Goal: Task Accomplishment & Management: Manage account settings

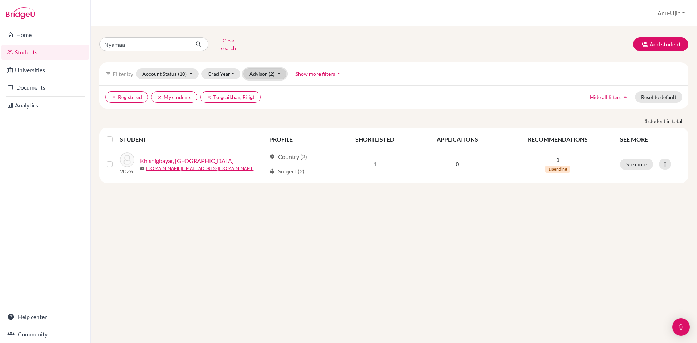
click at [273, 71] on span "(2)" at bounding box center [272, 74] width 6 height 6
click at [275, 72] on button "Advisor (2)" at bounding box center [264, 73] width 43 height 11
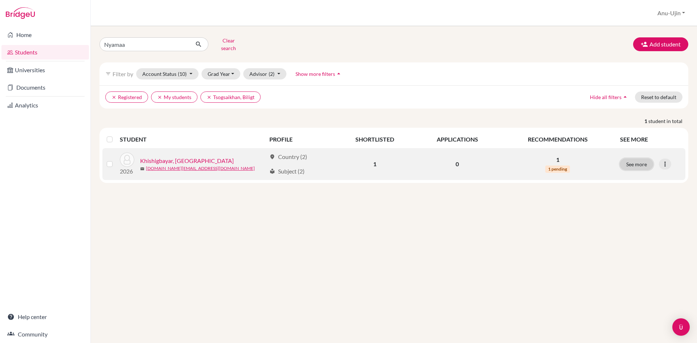
click at [648, 160] on button "See more" at bounding box center [636, 164] width 33 height 11
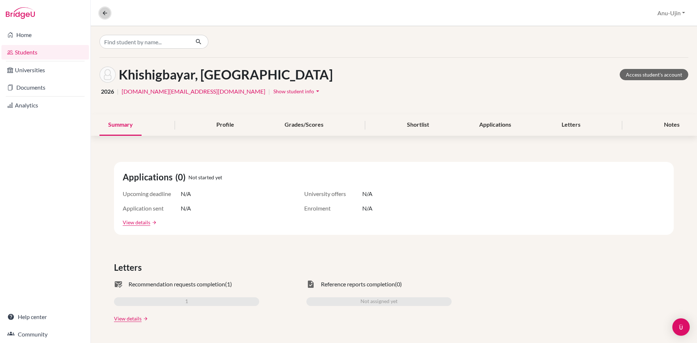
click at [109, 15] on button at bounding box center [104, 13] width 11 height 11
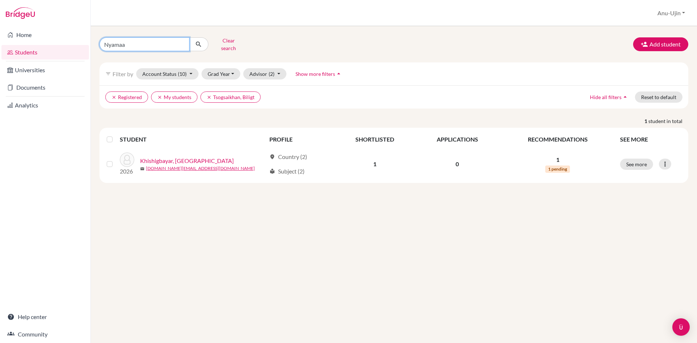
click at [185, 42] on input "Nyamaa" at bounding box center [144, 44] width 90 height 14
click at [182, 42] on input "Nyamaa" at bounding box center [144, 44] width 90 height 14
click at [169, 42] on input "Find student by name..." at bounding box center [144, 44] width 90 height 14
click at [181, 44] on input "Find student by name..." at bounding box center [144, 44] width 90 height 14
type input "Jamyangarav"
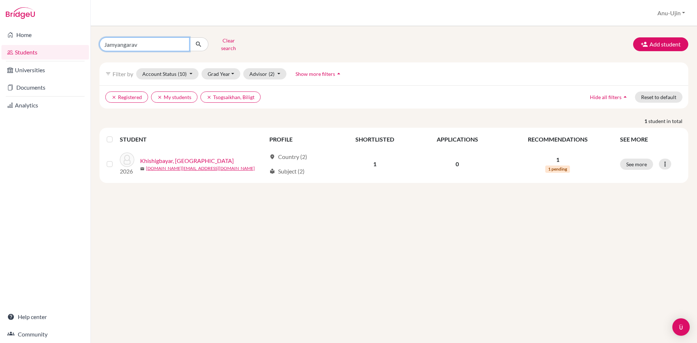
click button "submit" at bounding box center [198, 44] width 19 height 14
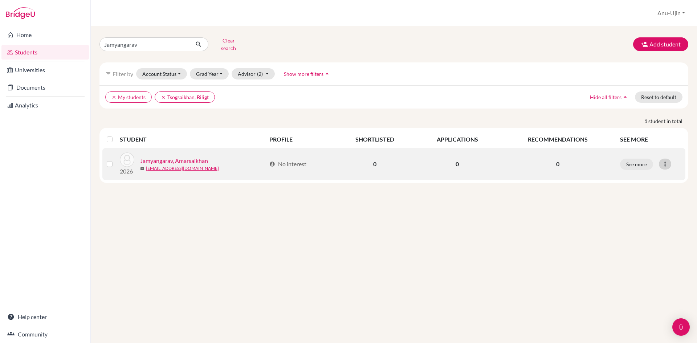
click at [669, 159] on div at bounding box center [665, 164] width 12 height 11
click at [625, 175] on button "Edit student" at bounding box center [633, 180] width 57 height 12
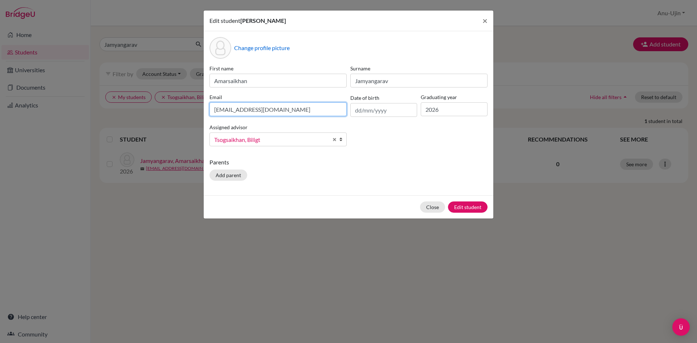
drag, startPoint x: 319, startPoint y: 115, endPoint x: 137, endPoint y: 131, distance: 182.9
click at [137, 131] on div "Edit student Amarsaikhan Jamyangarav × Change profile picture First name Amarsa…" at bounding box center [348, 171] width 697 height 343
click at [334, 111] on input "jamyangarav.a@asu.edu.mn" at bounding box center [277, 109] width 137 height 14
drag, startPoint x: 334, startPoint y: 111, endPoint x: 124, endPoint y: 117, distance: 210.3
click at [124, 117] on div "Edit student Amarsaikhan Jamyangarav × Change profile picture First name Amarsa…" at bounding box center [348, 171] width 697 height 343
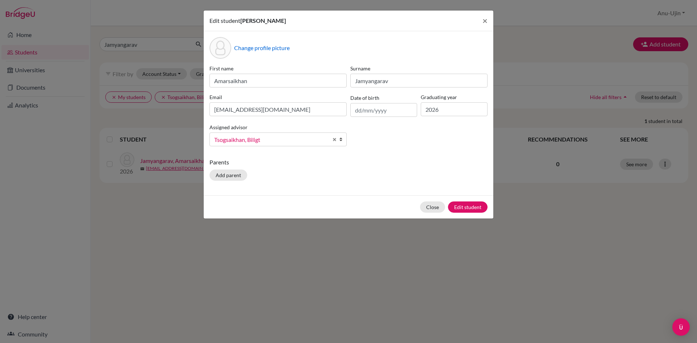
click at [383, 156] on div "Change profile picture First name Amarsaikhan Surname Jamyangarav Email jamyang…" at bounding box center [349, 113] width 290 height 164
click at [368, 110] on input "text" at bounding box center [383, 110] width 67 height 14
click at [261, 116] on input "jamyangarav.a@asu.edu.mn" at bounding box center [277, 109] width 137 height 14
click at [310, 112] on input "jamyangarav.a@asu.edu.mn" at bounding box center [277, 109] width 137 height 14
drag, startPoint x: 310, startPoint y: 112, endPoint x: 1, endPoint y: 80, distance: 310.7
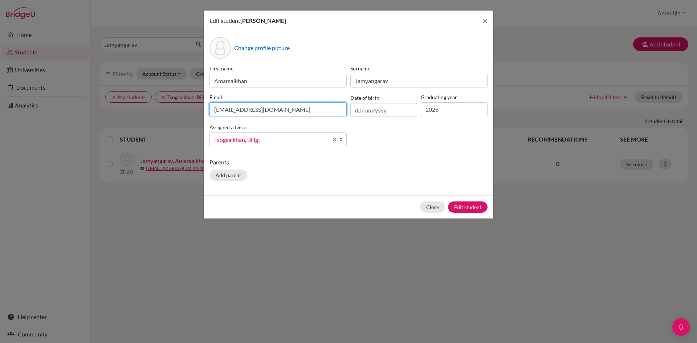
click at [1, 80] on div "Edit student Amarsaikhan Jamyangarav × Change profile picture First name Amarsa…" at bounding box center [348, 171] width 697 height 343
click at [322, 110] on input "jamyangarav.a@asu.edu.mn" at bounding box center [277, 109] width 137 height 14
click at [382, 110] on input "text" at bounding box center [383, 110] width 67 height 14
click at [309, 111] on input "jamyangarav.a@asu.edu.mn" at bounding box center [277, 109] width 137 height 14
drag, startPoint x: 314, startPoint y: 118, endPoint x: 0, endPoint y: 119, distance: 314.0
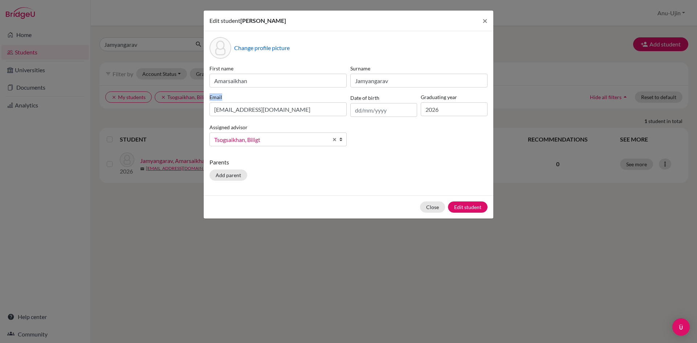
click at [0, 119] on div "Edit student Amarsaikhan Jamyangarav × Change profile picture First name Amarsa…" at bounding box center [348, 171] width 697 height 343
click at [309, 110] on input "jamyangarav.a@asu.edu.mn" at bounding box center [277, 109] width 137 height 14
drag, startPoint x: 309, startPoint y: 110, endPoint x: 185, endPoint y: 111, distance: 123.8
click at [185, 111] on div "Edit student Amarsaikhan Jamyangarav × Change profile picture First name Amarsa…" at bounding box center [348, 171] width 697 height 343
type input "ja.amarsaikhan@gmail.com"
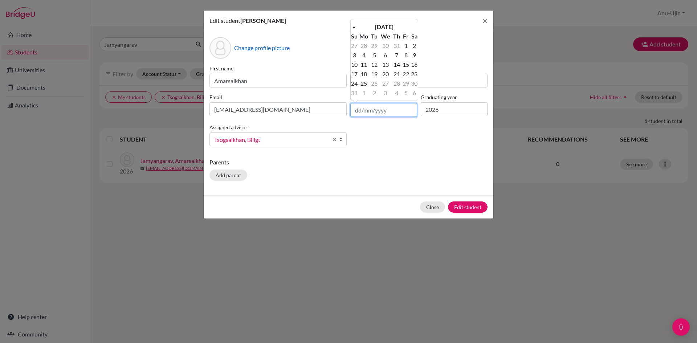
click at [377, 107] on input "text" at bounding box center [383, 110] width 67 height 14
click at [366, 110] on input "26" at bounding box center [383, 110] width 67 height 14
click at [398, 110] on input "26/06/2008" at bounding box center [383, 110] width 67 height 14
type input "26/06/2008"
click at [391, 160] on p "Parents" at bounding box center [348, 162] width 278 height 9
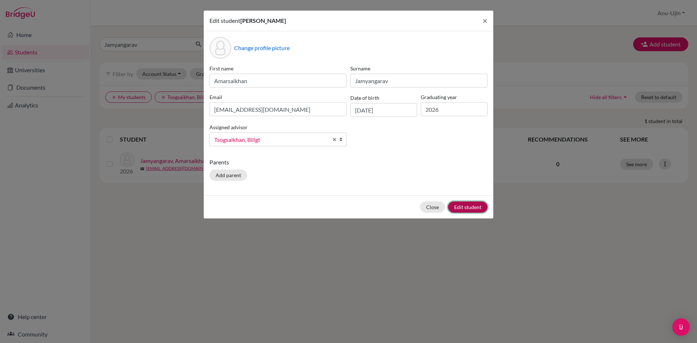
click at [459, 206] on button "Edit student" at bounding box center [468, 206] width 40 height 11
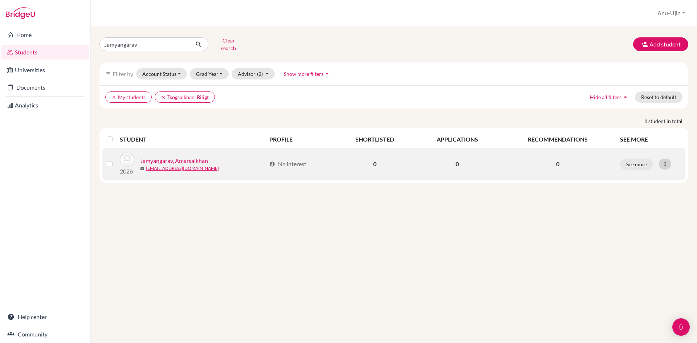
click at [665, 160] on icon at bounding box center [664, 163] width 7 height 7
click at [644, 174] on button "Edit student" at bounding box center [633, 180] width 57 height 12
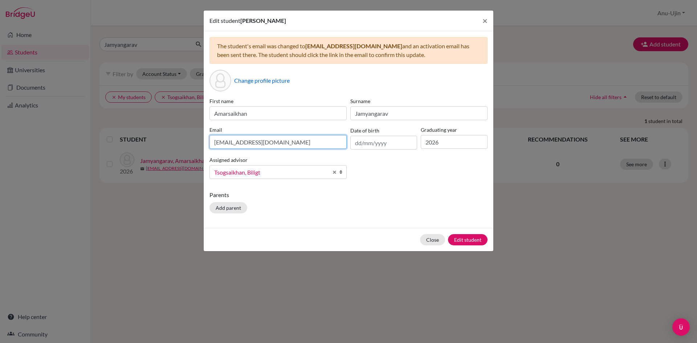
click at [295, 146] on input "[EMAIL_ADDRESS][DOMAIN_NAME]" at bounding box center [277, 142] width 137 height 14
click at [440, 241] on button "Close" at bounding box center [432, 239] width 25 height 11
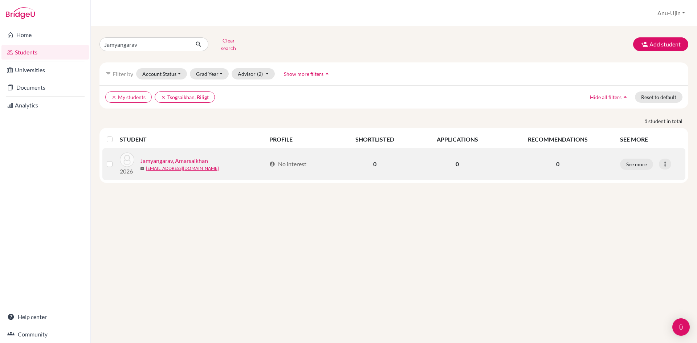
click at [203, 156] on link "Jamyangarav, Amarsaikhan" at bounding box center [174, 160] width 68 height 9
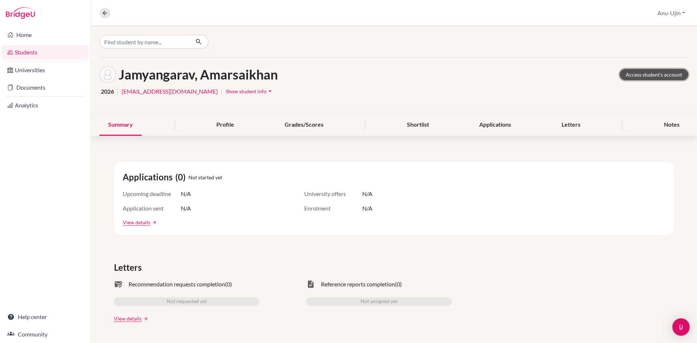
click at [658, 77] on link "Access student's account" at bounding box center [654, 74] width 69 height 11
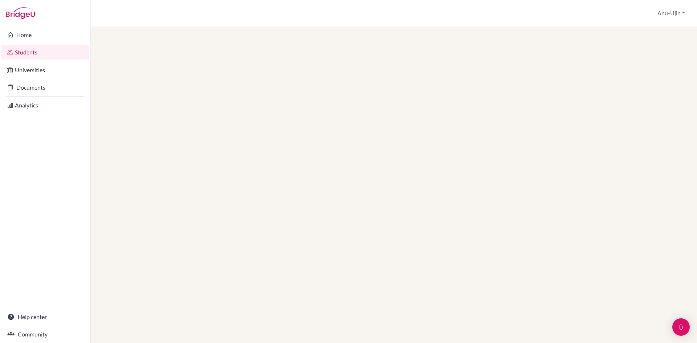
click at [27, 49] on link "Students" at bounding box center [44, 52] width 87 height 15
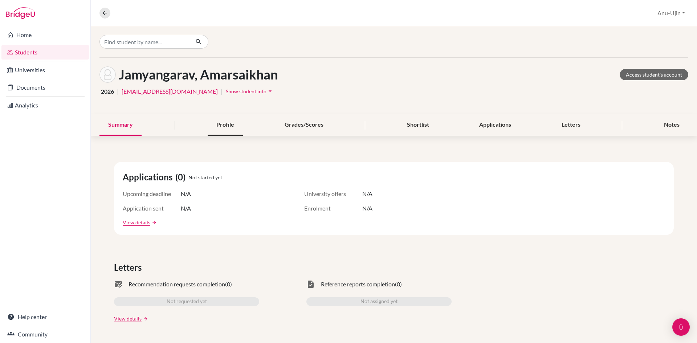
click at [218, 127] on div "Profile" at bounding box center [225, 124] width 35 height 21
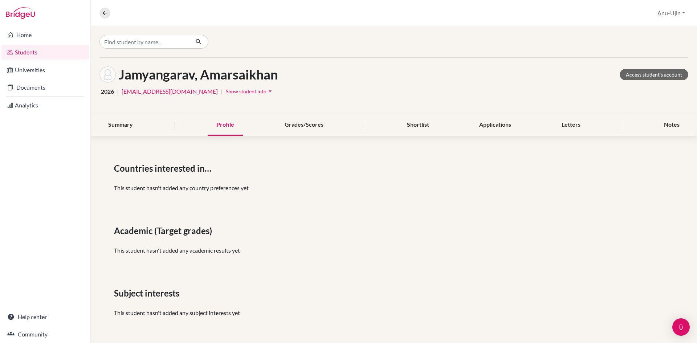
click at [226, 93] on span "Show student info" at bounding box center [246, 91] width 41 height 6
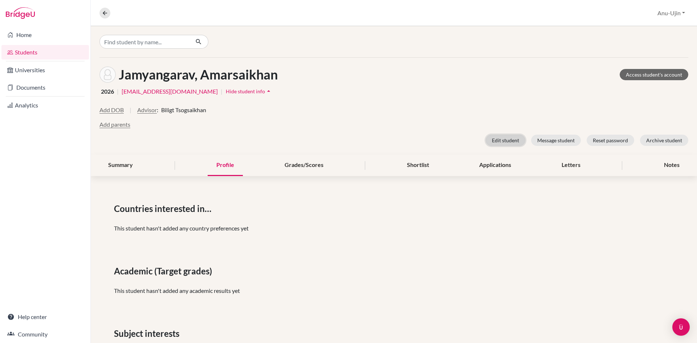
click at [486, 142] on button "Edit student" at bounding box center [506, 140] width 40 height 11
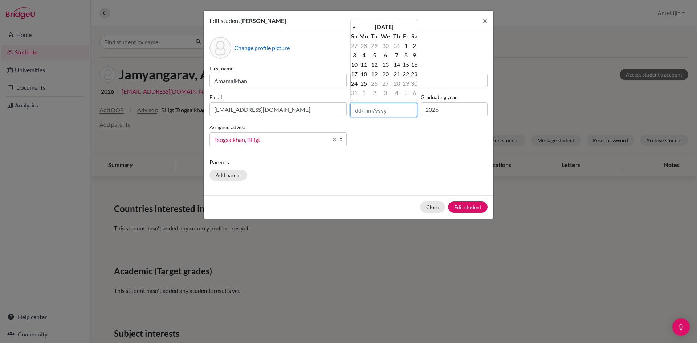
click at [388, 113] on input "text" at bounding box center [383, 110] width 67 height 14
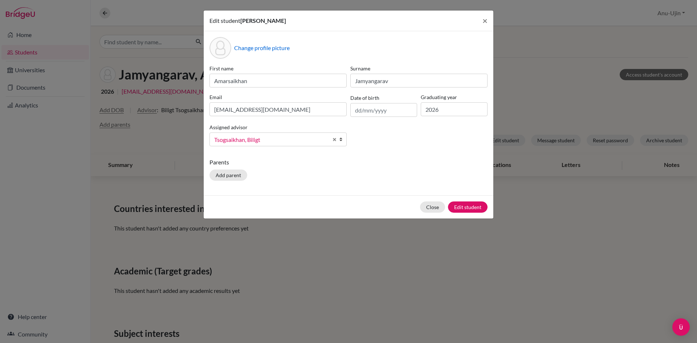
click at [462, 169] on div "Parents Add parent" at bounding box center [348, 171] width 278 height 26
click at [481, 19] on button "×" at bounding box center [485, 21] width 17 height 20
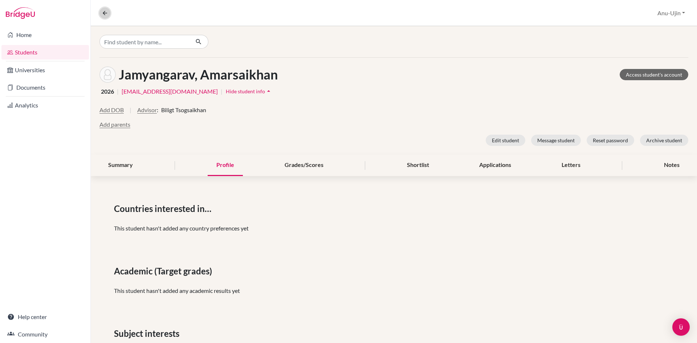
click at [110, 12] on button at bounding box center [104, 13] width 11 height 11
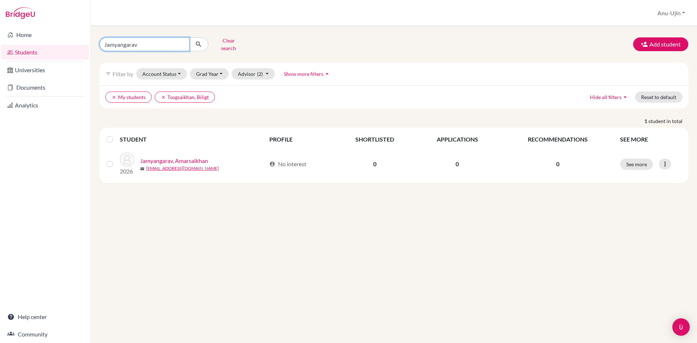
drag, startPoint x: 171, startPoint y: 40, endPoint x: 0, endPoint y: 42, distance: 171.0
click at [0, 42] on div "Home Students Universities Documents Analytics Help center Community Students o…" at bounding box center [348, 171] width 697 height 343
type input "nyamaa"
click button "submit" at bounding box center [198, 44] width 19 height 14
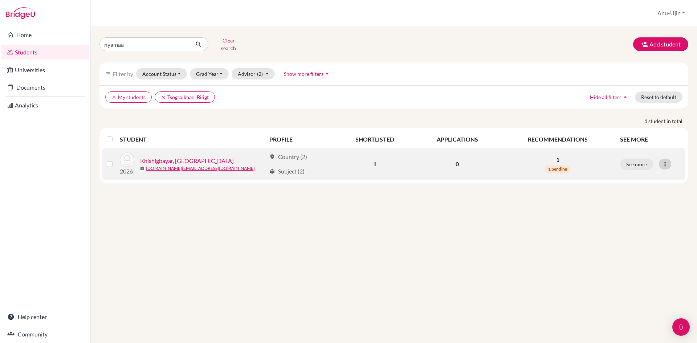
click at [662, 162] on icon at bounding box center [664, 163] width 7 height 7
click at [644, 175] on button "Edit student" at bounding box center [633, 180] width 57 height 12
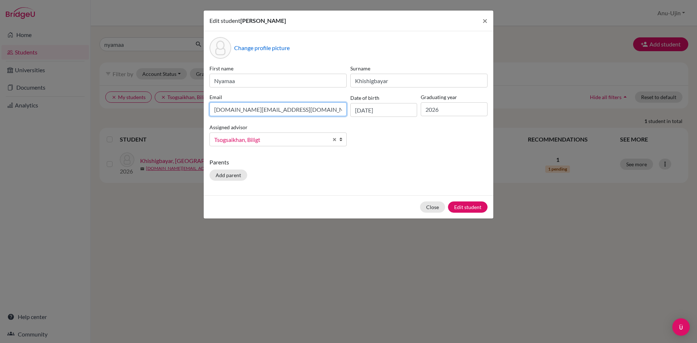
drag, startPoint x: 281, startPoint y: 109, endPoint x: 0, endPoint y: 110, distance: 281.4
click at [0, 110] on div "Edit student Nyamaa Khishigbayar × Change profile picture First name Nyamaa Sur…" at bounding box center [348, 171] width 697 height 343
type input "K"
click at [217, 111] on input "Khi.nyamaa@gmail.com" at bounding box center [277, 109] width 137 height 14
click at [309, 111] on input "khi.nyamaa@gmail.com" at bounding box center [277, 109] width 137 height 14
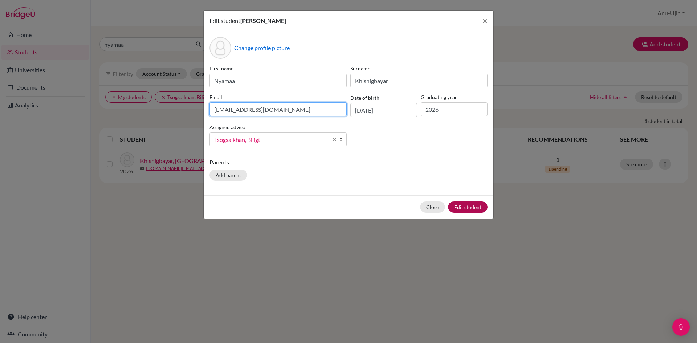
type input "khi.nyamaa@gmail.com"
click at [461, 208] on button "Edit student" at bounding box center [468, 206] width 40 height 11
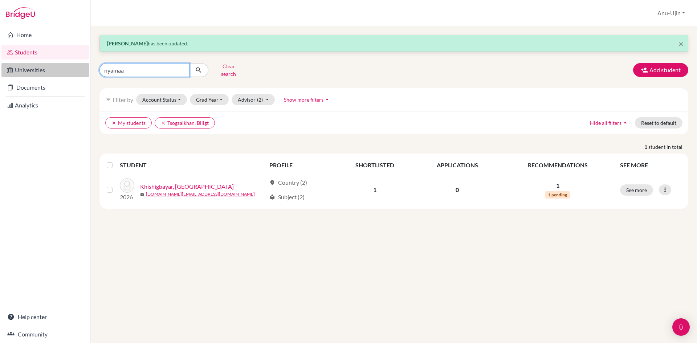
drag, startPoint x: 137, startPoint y: 73, endPoint x: 69, endPoint y: 70, distance: 67.9
click at [69, 70] on div "Home Students Universities Documents Analytics Help center Community Students o…" at bounding box center [348, 171] width 697 height 343
type input "munkh-erdene"
click button "submit" at bounding box center [198, 70] width 19 height 14
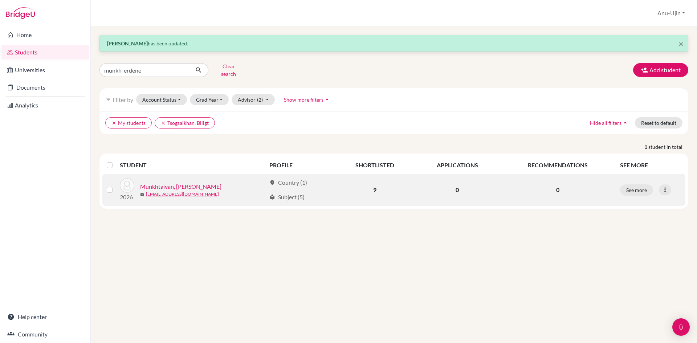
click at [667, 191] on td "See more Edit student Send Message Reset Password" at bounding box center [651, 190] width 70 height 32
click at [667, 188] on div at bounding box center [665, 189] width 12 height 11
click at [650, 200] on button "Edit student" at bounding box center [633, 205] width 57 height 12
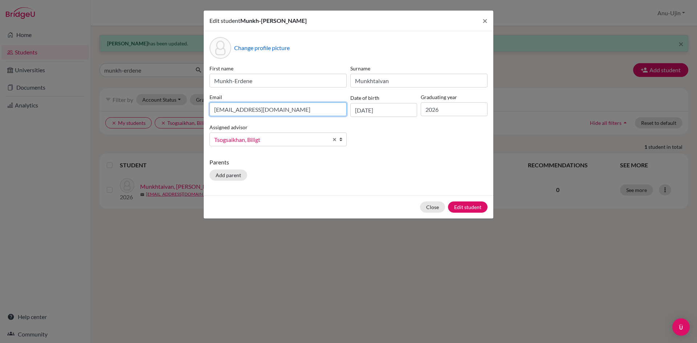
drag, startPoint x: 302, startPoint y: 110, endPoint x: 0, endPoint y: 88, distance: 302.8
click at [0, 88] on div "Edit student Munkh-Erdene Munkhtaivan × Change profile picture First name Munkh…" at bounding box center [348, 171] width 697 height 343
type input "mu.munkhtaivan@gmail.com"
click at [456, 205] on button "Edit student" at bounding box center [468, 206] width 40 height 11
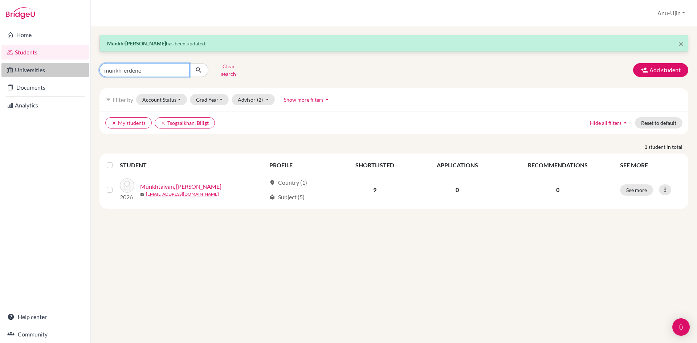
drag, startPoint x: 168, startPoint y: 69, endPoint x: 48, endPoint y: 66, distance: 120.2
click at [50, 66] on div "Home Students Universities Documents Analytics Help center Community Students o…" at bounding box center [348, 171] width 697 height 343
type input "tamir"
click button "submit" at bounding box center [198, 70] width 19 height 14
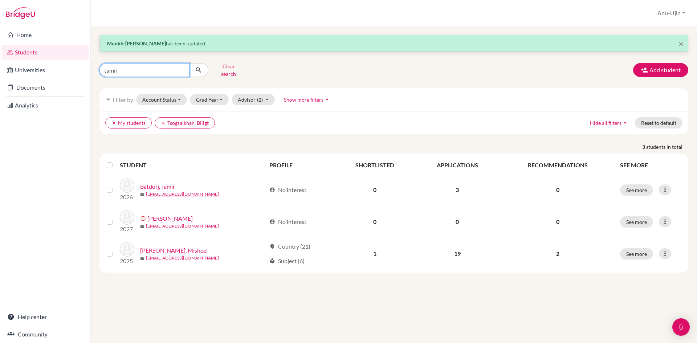
drag, startPoint x: 161, startPoint y: 67, endPoint x: 0, endPoint y: 91, distance: 162.7
click at [0, 90] on div "Home Students Universities Documents Analytics Help center Community Students o…" at bounding box center [348, 171] width 697 height 343
type input "Nyamaa"
click at [205, 68] on button "submit" at bounding box center [198, 70] width 19 height 14
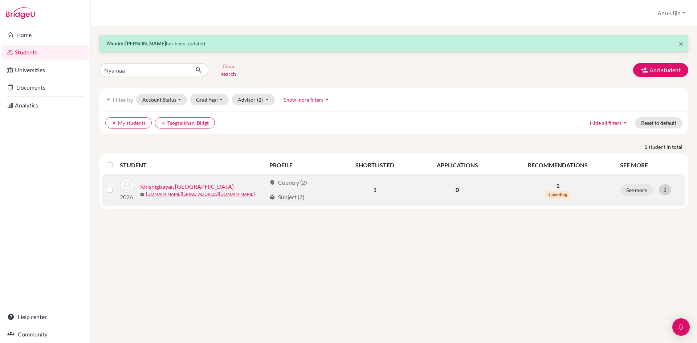
click at [664, 186] on icon at bounding box center [664, 189] width 7 height 7
click at [641, 200] on button "Edit student" at bounding box center [633, 205] width 57 height 12
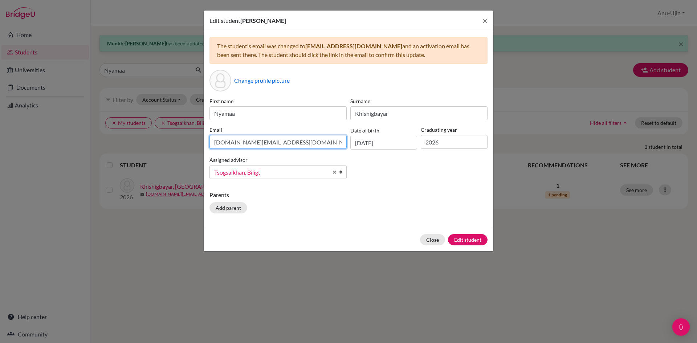
drag, startPoint x: 284, startPoint y: 143, endPoint x: 52, endPoint y: 155, distance: 232.0
click at [52, 155] on div "Edit student Nyamaa Khishigbayar × The student's email was changed to khi.nyama…" at bounding box center [348, 171] width 697 height 343
type input "khi.nyamaa@gmail.com"
click at [471, 241] on button "Edit student" at bounding box center [468, 239] width 40 height 11
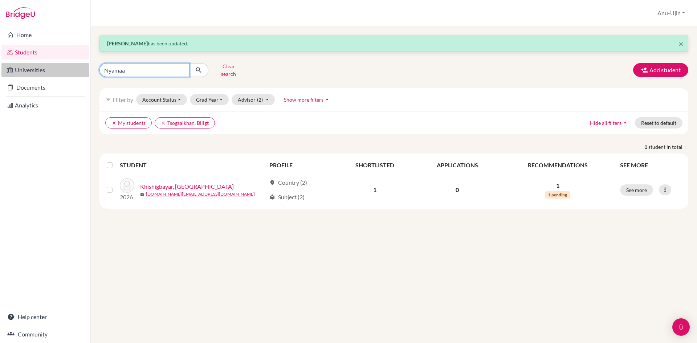
drag, startPoint x: 149, startPoint y: 70, endPoint x: 31, endPoint y: 67, distance: 118.4
click at [31, 67] on div "Home Students Universities Documents Analytics Help center Community Students o…" at bounding box center [348, 171] width 697 height 343
type input "tamir"
click button "submit" at bounding box center [198, 70] width 19 height 14
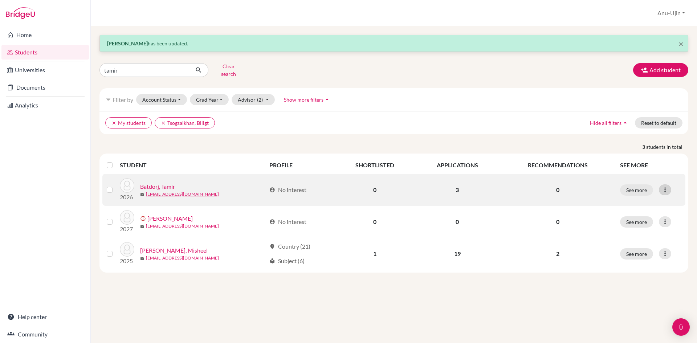
click at [667, 186] on icon at bounding box center [664, 189] width 7 height 7
click at [642, 202] on button "Edit student" at bounding box center [633, 205] width 57 height 12
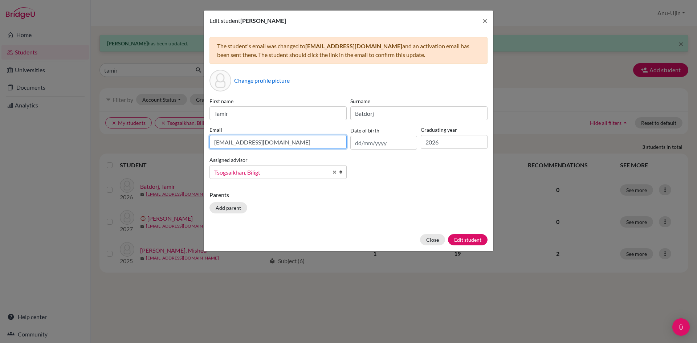
drag, startPoint x: 270, startPoint y: 143, endPoint x: 105, endPoint y: 141, distance: 165.2
click at [105, 141] on div "Edit student Tamir Batdorj × The student's email was changed to batdorjtamir1@g…" at bounding box center [348, 171] width 697 height 343
type input "batdorjtamir1@gmail.com"
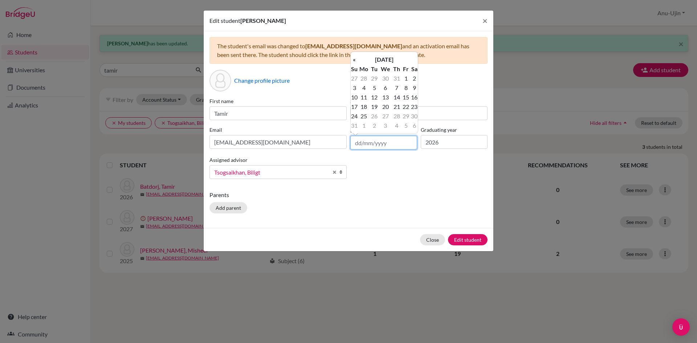
click at [358, 144] on input "text" at bounding box center [383, 143] width 67 height 14
click at [336, 206] on div "Parents Add parent" at bounding box center [348, 204] width 278 height 26
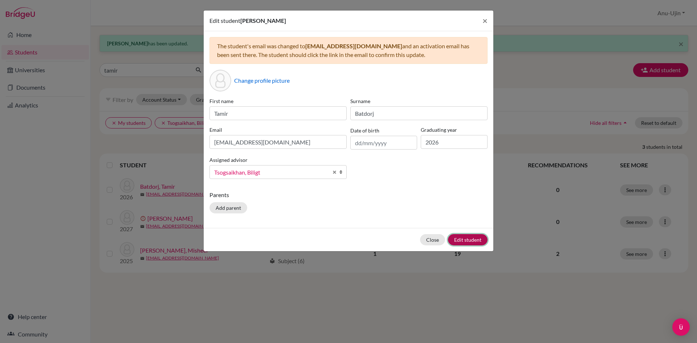
click at [460, 235] on button "Edit student" at bounding box center [468, 239] width 40 height 11
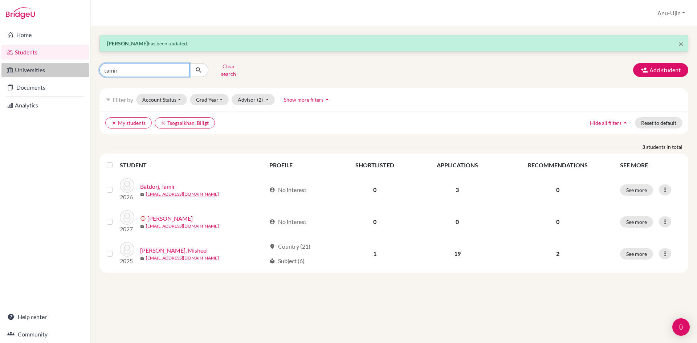
drag, startPoint x: 173, startPoint y: 65, endPoint x: 87, endPoint y: 76, distance: 86.7
click at [87, 76] on div "Home Students Universities Documents Analytics Help center Community Students o…" at bounding box center [348, 171] width 697 height 343
click at [182, 68] on input "tamir" at bounding box center [144, 70] width 90 height 14
type input "dulguun"
click button "submit" at bounding box center [198, 70] width 19 height 14
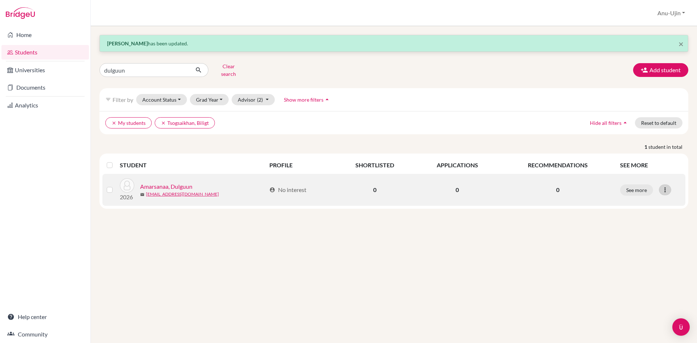
click at [668, 186] on icon at bounding box center [664, 189] width 7 height 7
click at [658, 203] on button "Edit student" at bounding box center [633, 205] width 57 height 12
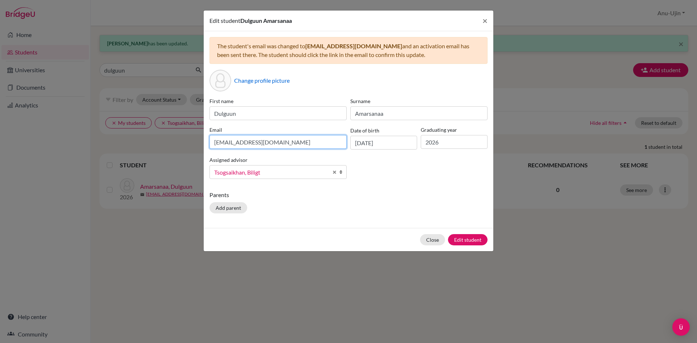
drag, startPoint x: 303, startPoint y: 142, endPoint x: 0, endPoint y: 110, distance: 304.9
click at [0, 119] on div "Edit student Dulguun Amarsanaa × The student's email was changed to amarsanaadu…" at bounding box center [348, 171] width 697 height 343
type input "dulg.amarsanaa@gmail.com"
click at [466, 240] on button "Edit student" at bounding box center [468, 239] width 40 height 11
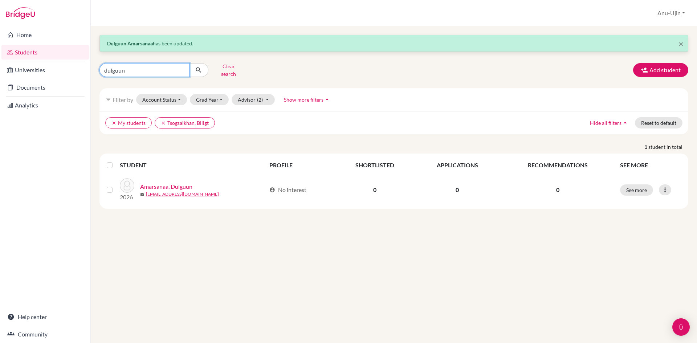
drag, startPoint x: 92, startPoint y: 77, endPoint x: 0, endPoint y: 94, distance: 93.6
click at [0, 94] on div "Home Students Universities Documents Analytics Help center Community Students o…" at bounding box center [348, 171] width 697 height 343
type input "zunbileg"
click button "submit" at bounding box center [198, 70] width 19 height 14
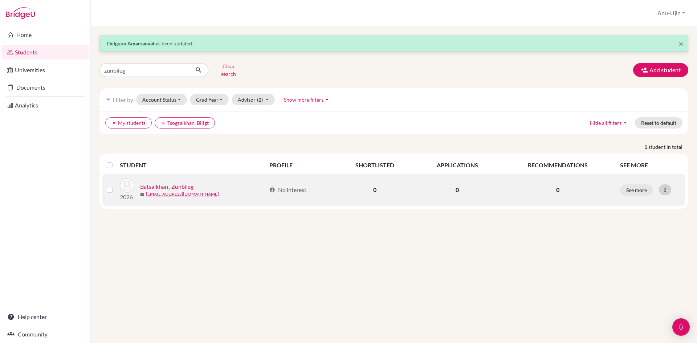
click at [669, 184] on div at bounding box center [665, 189] width 12 height 11
click at [640, 199] on button "Edit student" at bounding box center [633, 205] width 57 height 12
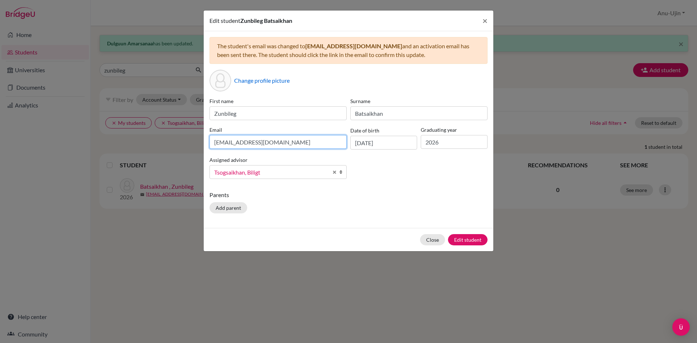
drag, startPoint x: 296, startPoint y: 144, endPoint x: 0, endPoint y: 125, distance: 296.1
click at [0, 126] on div "Edit student Zunbileg Batsaikhan × The student's email was changed to zunbileg.…" at bounding box center [348, 171] width 697 height 343
type input "Zunbileg.batsaikhan08@gmail.com"
click at [476, 237] on button "Edit student" at bounding box center [468, 239] width 40 height 11
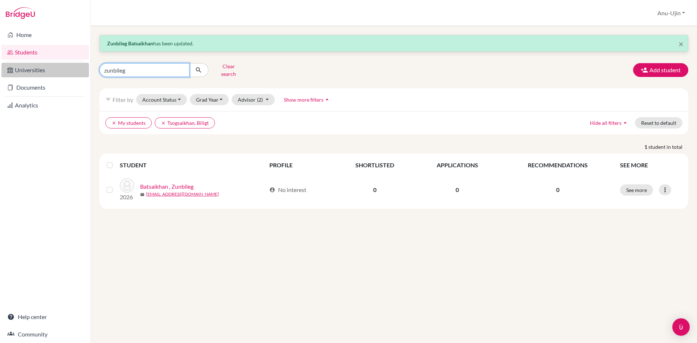
drag, startPoint x: 152, startPoint y: 70, endPoint x: 76, endPoint y: 64, distance: 76.1
click at [76, 64] on div "Home Students Universities Documents Analytics Help center Community Students o…" at bounding box center [348, 171] width 697 height 343
type input "nyamaa"
click button "submit" at bounding box center [198, 70] width 19 height 14
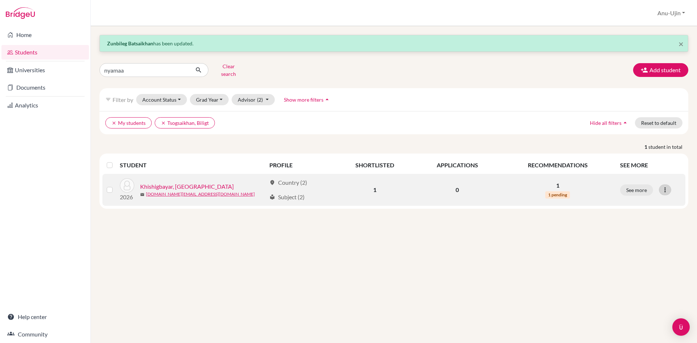
click at [666, 186] on icon at bounding box center [664, 189] width 7 height 7
click at [643, 199] on button "Edit student" at bounding box center [633, 205] width 57 height 12
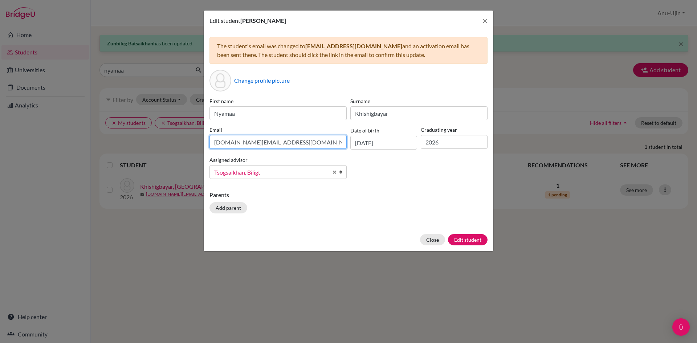
drag, startPoint x: 291, startPoint y: 142, endPoint x: 0, endPoint y: 138, distance: 290.8
click at [0, 138] on div "Edit student Nyamaa Khishigbayar × The student's email was changed to khi.nyama…" at bounding box center [348, 171] width 697 height 343
type input "khi.nyamaa@gmail.com"
click at [474, 237] on button "Edit student" at bounding box center [468, 239] width 40 height 11
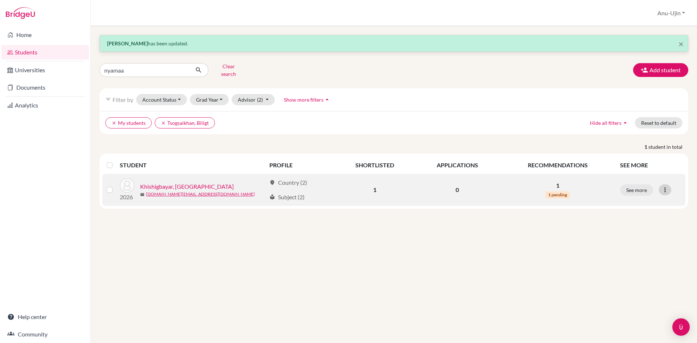
click at [669, 186] on div at bounding box center [665, 189] width 12 height 11
click at [647, 199] on button "Edit student" at bounding box center [633, 205] width 57 height 12
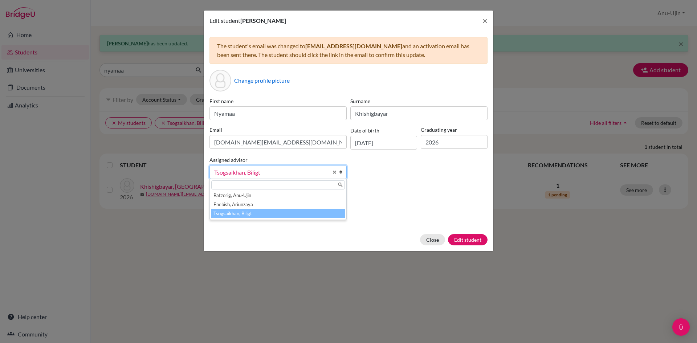
click at [341, 170] on b at bounding box center [342, 172] width 7 height 13
click at [413, 179] on div "First name Nyamaa Surname Khishigbayar Email nyamaa.kh@asu.edu.mn Date of birth…" at bounding box center [349, 140] width 282 height 87
click at [280, 178] on link "Tsogsaikhan, Biligt" at bounding box center [277, 172] width 137 height 14
click at [289, 174] on span "Tsogsaikhan, Biligt" at bounding box center [271, 172] width 114 height 9
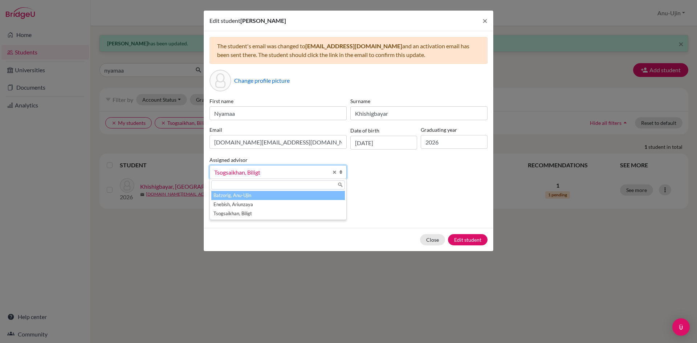
click at [269, 196] on li "Batzorig, Anu-Ujin" at bounding box center [278, 195] width 134 height 9
click at [314, 175] on span "Batzorig, Anu-Ujin" at bounding box center [271, 172] width 114 height 9
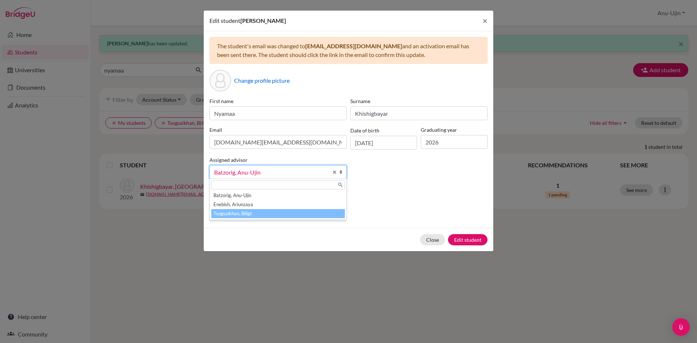
click at [253, 214] on li "Tsogsaikhan, Biligt" at bounding box center [278, 213] width 134 height 9
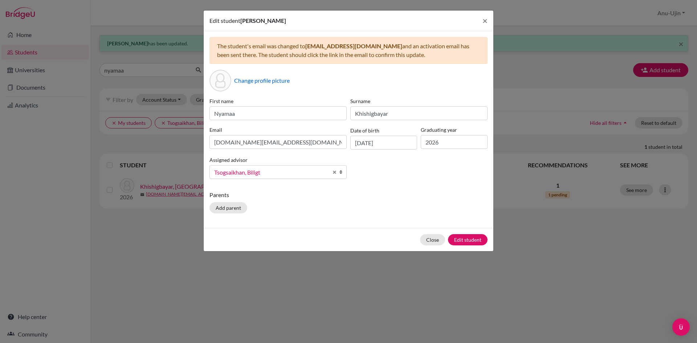
click at [276, 172] on span "Tsogsaikhan, Biligt" at bounding box center [271, 172] width 114 height 9
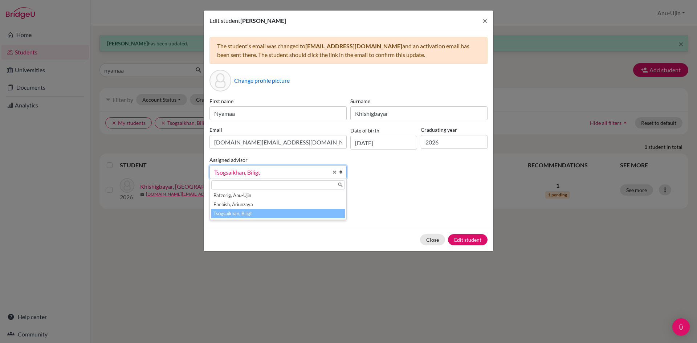
click at [418, 171] on div "First name Nyamaa Surname Khishigbayar Email nyamaa.kh@asu.edu.mn Date of birth…" at bounding box center [349, 140] width 282 height 87
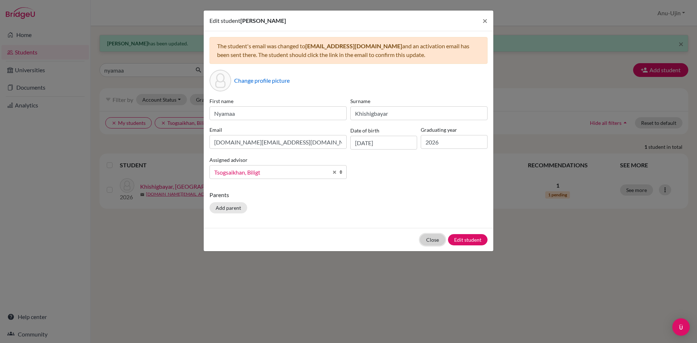
click at [429, 241] on button "Close" at bounding box center [432, 239] width 25 height 11
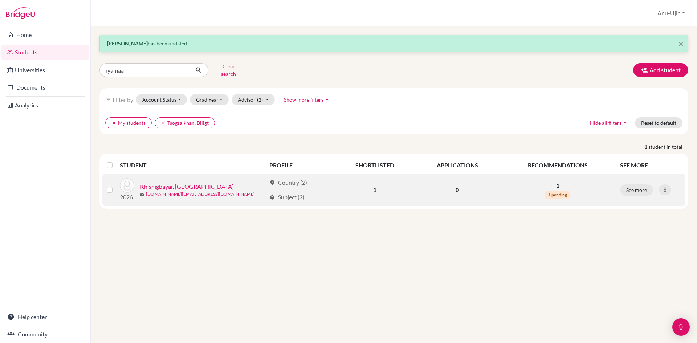
click at [335, 177] on td "1" at bounding box center [375, 190] width 80 height 32
click at [663, 186] on icon at bounding box center [664, 189] width 7 height 7
click at [631, 184] on button "See more" at bounding box center [636, 189] width 33 height 11
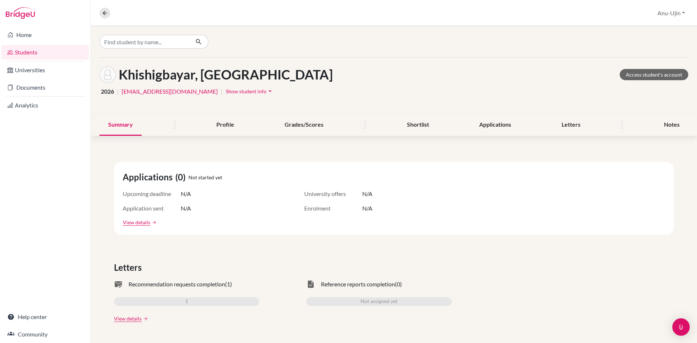
click at [648, 175] on div "Khishigbayar, Nyamaa Access student's account 2026 | khi.nyamaa@gmail.com | Sho…" at bounding box center [394, 184] width 606 height 317
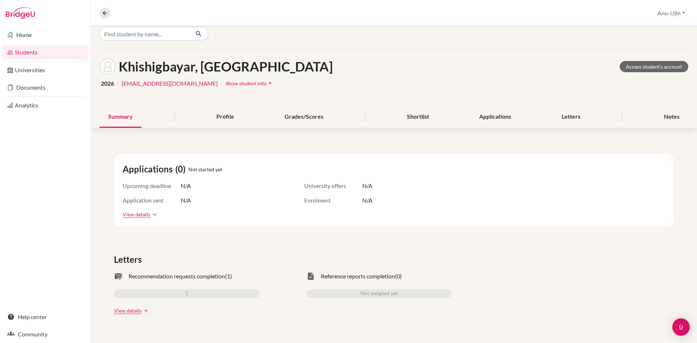
scroll to position [5, 0]
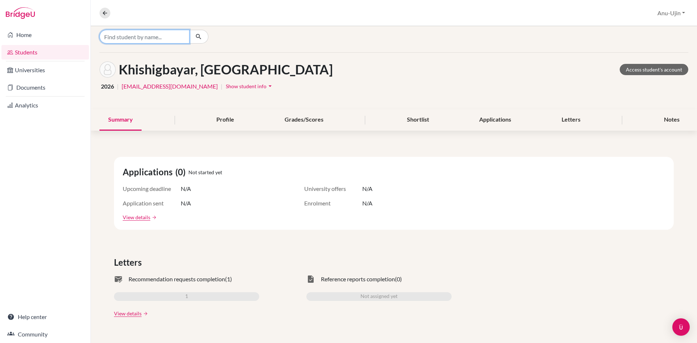
click at [143, 30] on input "Find student by name..." at bounding box center [144, 37] width 90 height 14
type input "nyamaa"
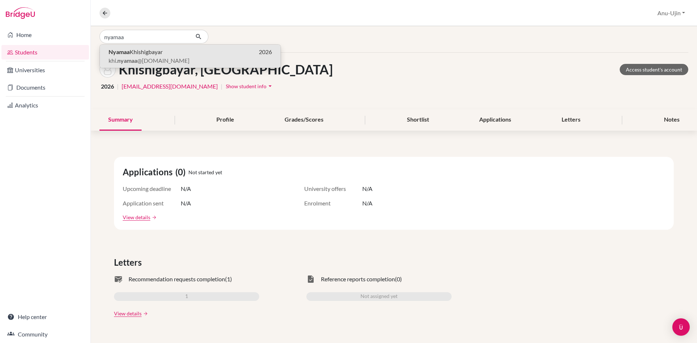
click at [48, 49] on link "Students" at bounding box center [44, 52] width 87 height 15
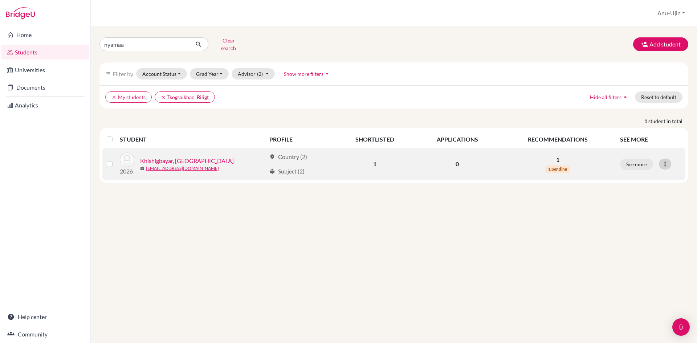
click at [670, 161] on div at bounding box center [665, 164] width 12 height 11
click at [637, 174] on button "Edit student" at bounding box center [633, 180] width 57 height 12
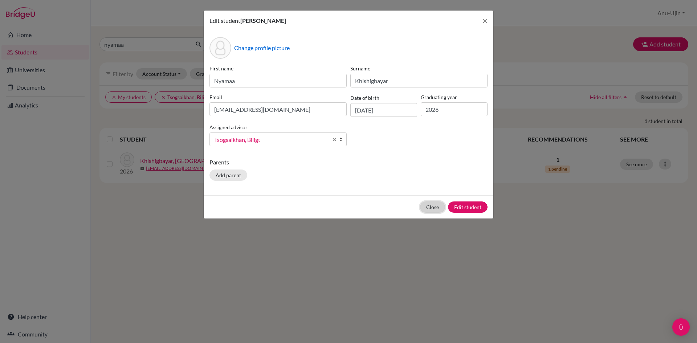
click at [437, 204] on button "Close" at bounding box center [432, 206] width 25 height 11
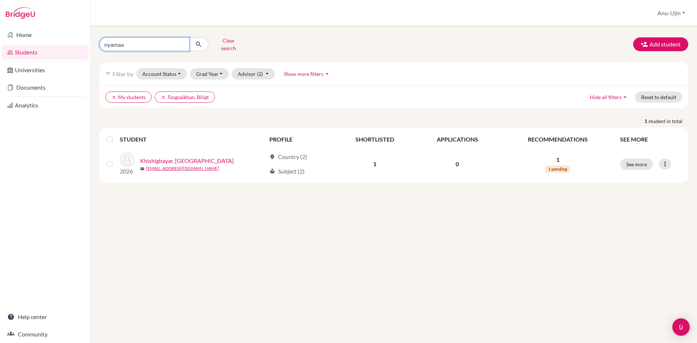
drag, startPoint x: 150, startPoint y: 43, endPoint x: 13, endPoint y: 45, distance: 137.2
click at [13, 45] on div "Home Students Universities Documents Analytics Help center Community Students o…" at bounding box center [348, 171] width 697 height 343
type input "boeun"
click button "submit" at bounding box center [198, 44] width 19 height 14
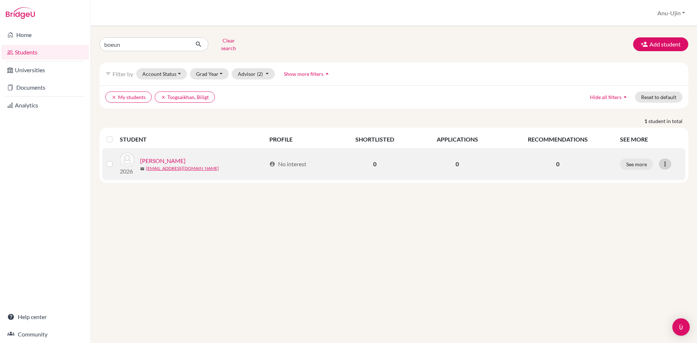
click at [671, 159] on div at bounding box center [665, 164] width 12 height 11
click at [667, 161] on icon at bounding box center [664, 163] width 7 height 7
click at [668, 162] on icon at bounding box center [664, 163] width 7 height 7
click at [647, 174] on button "Edit student" at bounding box center [633, 180] width 57 height 12
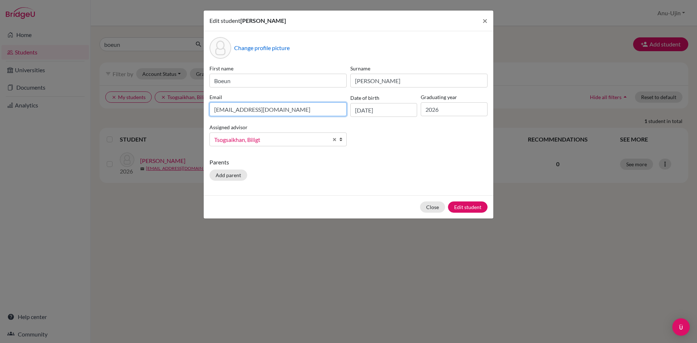
drag, startPoint x: 290, startPoint y: 111, endPoint x: 0, endPoint y: 139, distance: 291.1
click at [0, 139] on div "Edit student [PERSON_NAME] × Change profile picture First name [PERSON_NAME] Su…" at bounding box center [348, 171] width 697 height 343
type input "[EMAIL_ADDRESS][DOMAIN_NAME]"
click at [475, 209] on button "Edit student" at bounding box center [468, 206] width 40 height 11
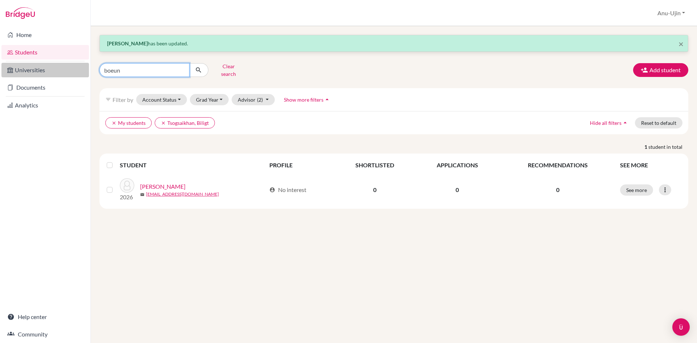
drag, startPoint x: 179, startPoint y: 71, endPoint x: 75, endPoint y: 67, distance: 104.3
click at [75, 67] on div "Home Students Universities Documents Analytics Help center Community Students o…" at bounding box center [348, 171] width 697 height 343
type input "gao"
click button "submit" at bounding box center [198, 70] width 19 height 14
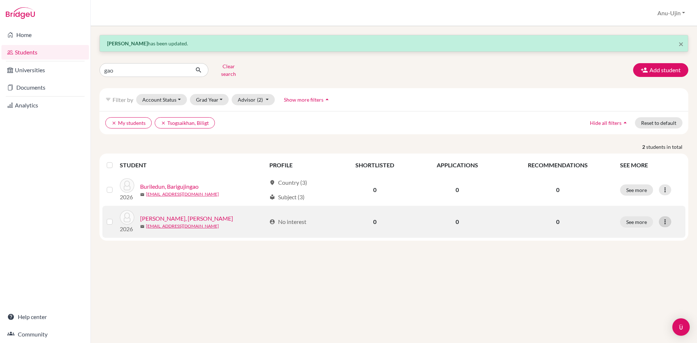
click at [666, 219] on icon at bounding box center [664, 221] width 7 height 7
click at [641, 231] on button "Edit student" at bounding box center [633, 237] width 57 height 12
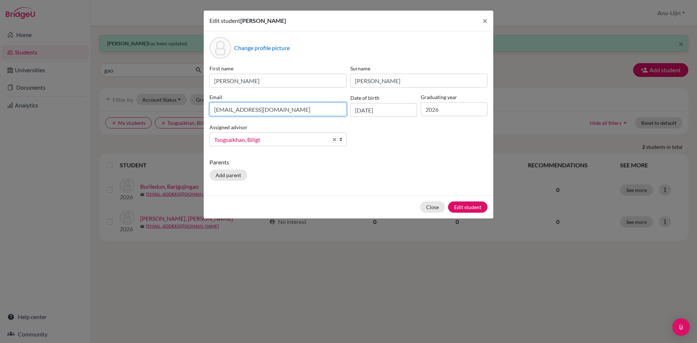
drag, startPoint x: 244, startPoint y: 108, endPoint x: 41, endPoint y: 120, distance: 203.7
click at [41, 120] on div "Edit student Gao Hui Gao × Change profile picture First name Gao Hui Surname Ga…" at bounding box center [348, 171] width 697 height 343
type input "gaogaohui82@gmail.com"
click at [474, 208] on button "Edit student" at bounding box center [468, 206] width 40 height 11
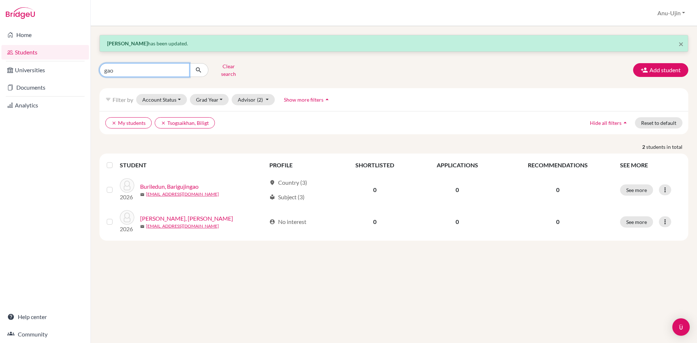
drag, startPoint x: 125, startPoint y: 68, endPoint x: 0, endPoint y: 89, distance: 126.9
click at [0, 89] on div "Home Students Universities Documents Analytics Help center Community Students o…" at bounding box center [348, 171] width 697 height 343
type input "khulan"
click button "submit" at bounding box center [198, 70] width 19 height 14
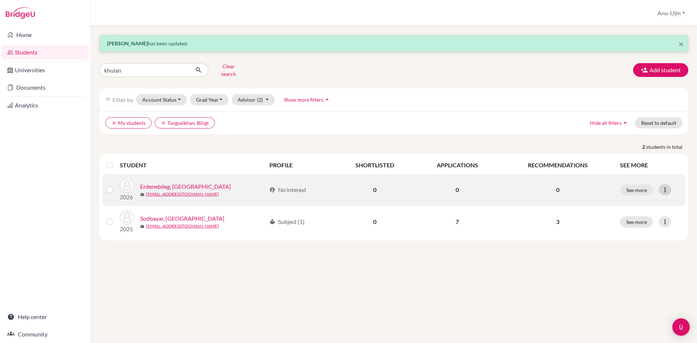
click at [665, 187] on icon at bounding box center [664, 189] width 7 height 7
click at [640, 199] on button "Edit student" at bounding box center [633, 205] width 57 height 12
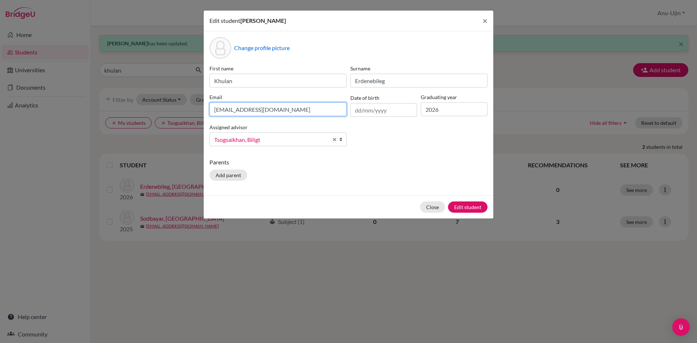
drag, startPoint x: 285, startPoint y: 108, endPoint x: 99, endPoint y: 106, distance: 186.3
click at [99, 106] on div "Edit student Khulan Erdenebileg × Change profile picture First name Khulan Surn…" at bounding box center [348, 171] width 697 height 343
type input "khulanerdenebileg08@gmail.com"
click at [473, 210] on button "Edit student" at bounding box center [468, 206] width 40 height 11
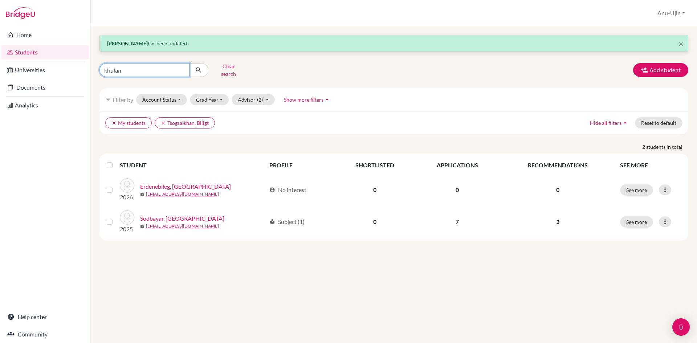
drag, startPoint x: 62, startPoint y: 70, endPoint x: 0, endPoint y: 56, distance: 64.0
click at [0, 56] on div "Home Students Universities Documents Analytics Help center Community Students o…" at bounding box center [348, 171] width 697 height 343
type input "gao"
click button "submit" at bounding box center [198, 70] width 19 height 14
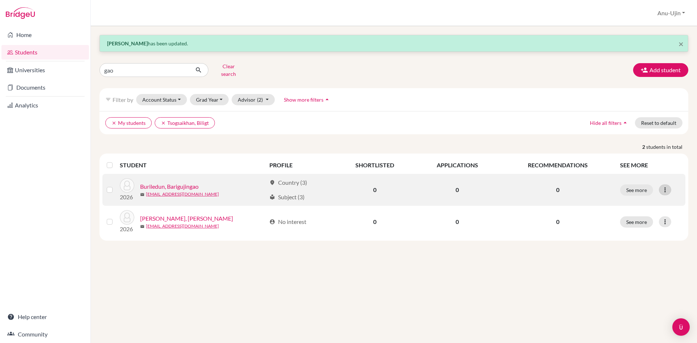
click at [668, 186] on icon at bounding box center [664, 189] width 7 height 7
click at [645, 199] on button "Edit student" at bounding box center [633, 205] width 57 height 12
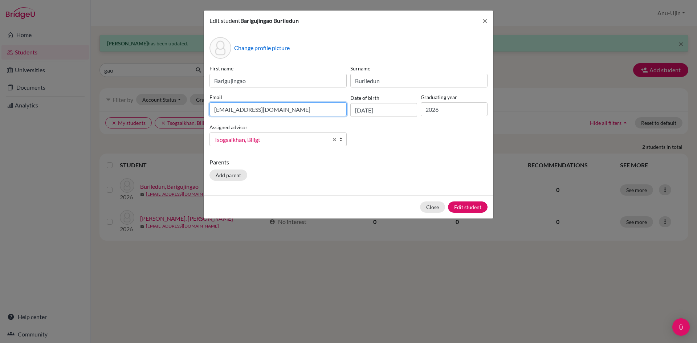
drag, startPoint x: 292, startPoint y: 111, endPoint x: 162, endPoint y: 114, distance: 130.0
click at [164, 115] on div "Edit student Barigujingao Buriledun × Change profile picture First name Bariguj…" at bounding box center [348, 171] width 697 height 343
type input "gaohuigaohui07@gmail.com"
click at [483, 206] on button "Edit student" at bounding box center [468, 206] width 40 height 11
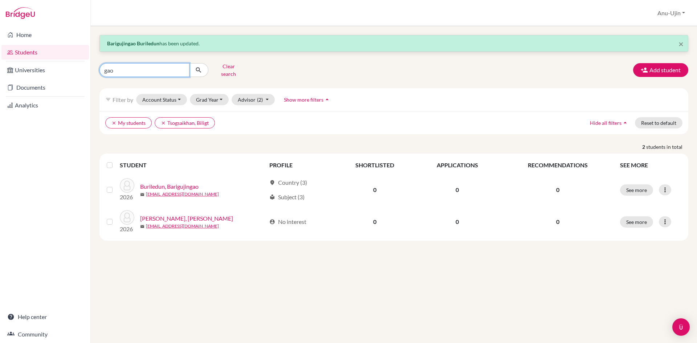
drag, startPoint x: 85, startPoint y: 74, endPoint x: 0, endPoint y: 50, distance: 88.5
click at [21, 78] on div "Home Students Universities Documents Analytics Help center Community Students o…" at bounding box center [348, 171] width 697 height 343
type input "sarnai"
click button "submit" at bounding box center [198, 70] width 19 height 14
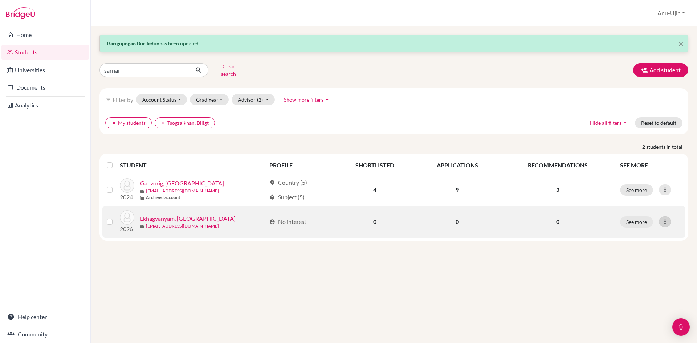
click at [667, 220] on icon at bounding box center [664, 221] width 7 height 7
click at [647, 235] on button "Edit student" at bounding box center [633, 237] width 57 height 12
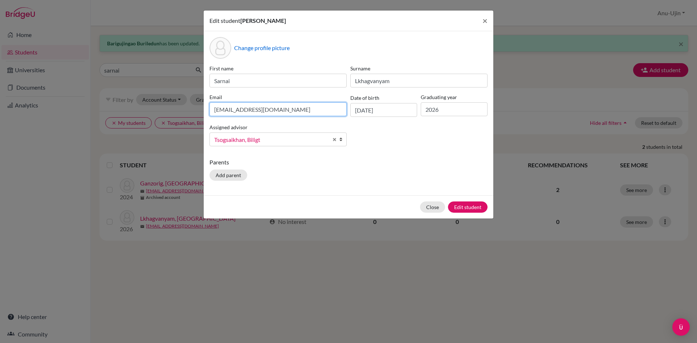
drag, startPoint x: 305, startPoint y: 115, endPoint x: 18, endPoint y: 114, distance: 287.2
click at [18, 114] on div "Edit student Sarnai Lkhagvanyam × Change profile picture First name Sarnai Surn…" at bounding box center [348, 171] width 697 height 343
type input "lkhagvanyamsarnai@gmai.com"
click at [479, 209] on button "Edit student" at bounding box center [468, 206] width 40 height 11
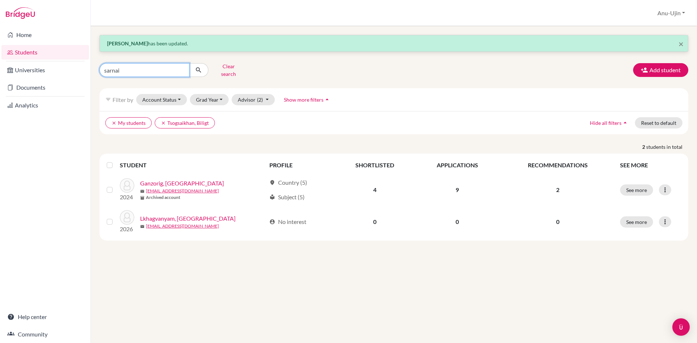
drag, startPoint x: 139, startPoint y: 71, endPoint x: 0, endPoint y: 64, distance: 139.2
click at [0, 79] on div "Home Students Universities Documents Analytics Help center Community Students o…" at bounding box center [348, 171] width 697 height 343
type input "khulan"
click button "submit" at bounding box center [198, 70] width 19 height 14
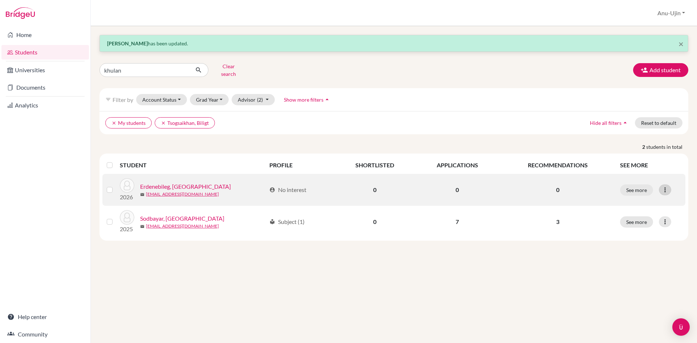
click at [665, 187] on icon at bounding box center [664, 189] width 7 height 7
click at [651, 200] on button "Edit student" at bounding box center [633, 205] width 57 height 12
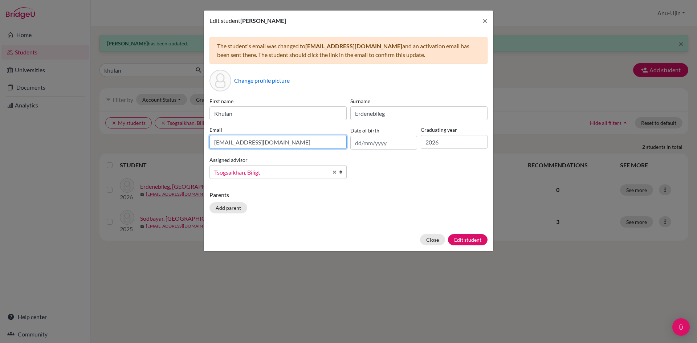
drag, startPoint x: 319, startPoint y: 145, endPoint x: 0, endPoint y: 142, distance: 319.1
click at [0, 142] on div "Edit student Khulan Erdenebileg × The student's email was changed to khulanerde…" at bounding box center [348, 171] width 697 height 343
type input "khulanerdenebileg8@gmail.com"
click at [462, 239] on button "Edit student" at bounding box center [468, 239] width 40 height 11
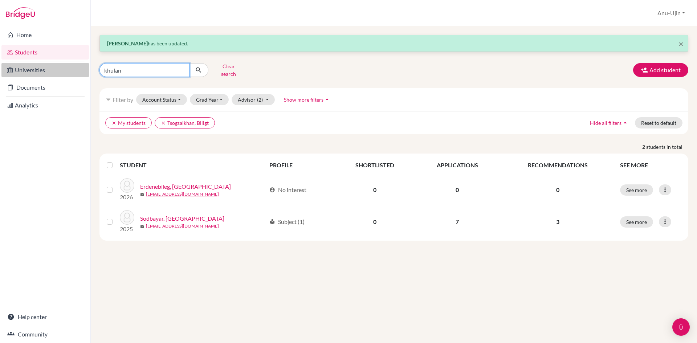
drag, startPoint x: 138, startPoint y: 72, endPoint x: 67, endPoint y: 72, distance: 70.8
click at [67, 72] on div "Home Students Universities Documents Analytics Help center Community Students o…" at bounding box center [348, 171] width 697 height 343
type input "Enkhsergelen"
click button "submit" at bounding box center [198, 70] width 19 height 14
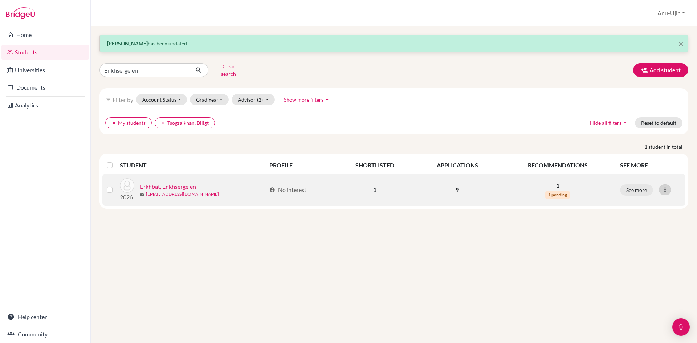
click at [665, 186] on icon at bounding box center [664, 189] width 7 height 7
click at [643, 200] on button "Edit student" at bounding box center [633, 205] width 57 height 12
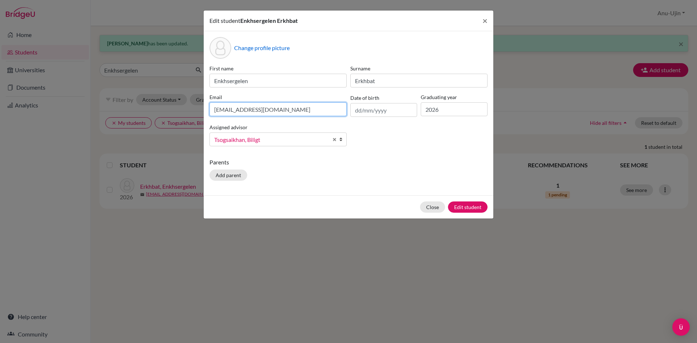
drag, startPoint x: 298, startPoint y: 108, endPoint x: 0, endPoint y: 133, distance: 299.1
click at [0, 133] on div "Edit student Enkhsergelen Erkhbat × Change profile picture First name Enkhserge…" at bounding box center [348, 171] width 697 height 343
type input "enkhsergelen.erkhbat@gmail.com"
click at [476, 207] on button "Edit student" at bounding box center [468, 206] width 40 height 11
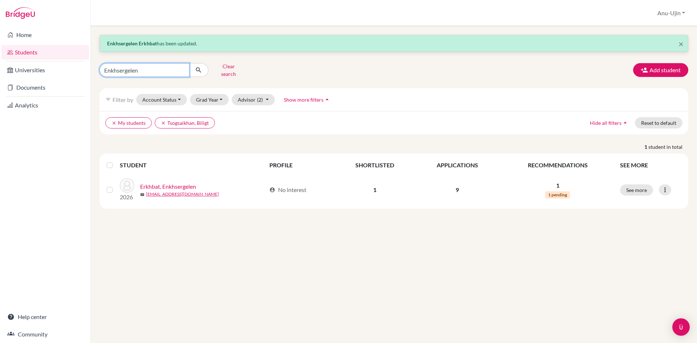
drag, startPoint x: 170, startPoint y: 65, endPoint x: 0, endPoint y: 80, distance: 171.0
click at [0, 80] on div "Home Students Universities Documents Analytics Help center Community Students o…" at bounding box center [348, 171] width 697 height 343
click at [183, 70] on input "Enkhsergelen" at bounding box center [144, 70] width 90 height 14
click at [183, 68] on input "Enkhsergelen" at bounding box center [144, 70] width 90 height 14
type input "tuvshinjargal"
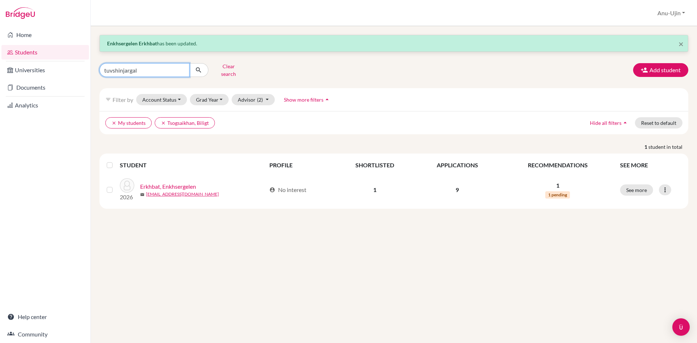
click button "submit" at bounding box center [198, 70] width 19 height 14
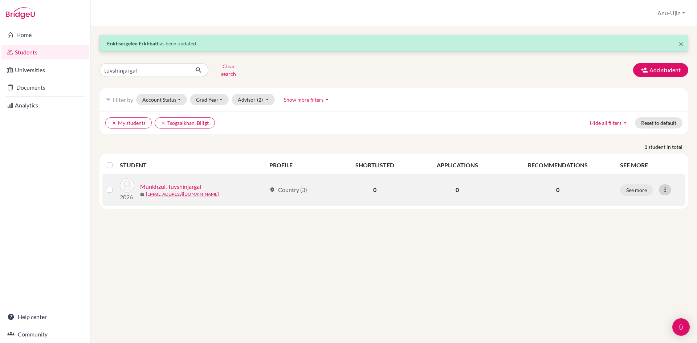
click at [668, 186] on icon at bounding box center [664, 189] width 7 height 7
click at [644, 201] on button "Edit student" at bounding box center [633, 205] width 57 height 12
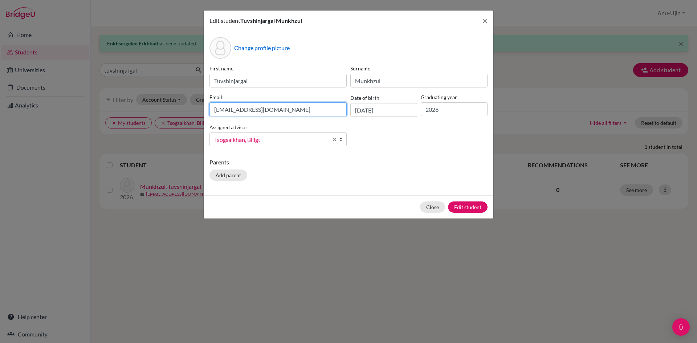
drag, startPoint x: 317, startPoint y: 108, endPoint x: 0, endPoint y: 91, distance: 317.4
click at [0, 95] on div "Edit student Tuvshinjargal Munkhzul × Change profile picture First name Tuvshin…" at bounding box center [348, 171] width 697 height 343
type input "tuvmunkhzul@gmail.com"
click at [467, 206] on button "Edit student" at bounding box center [468, 206] width 40 height 11
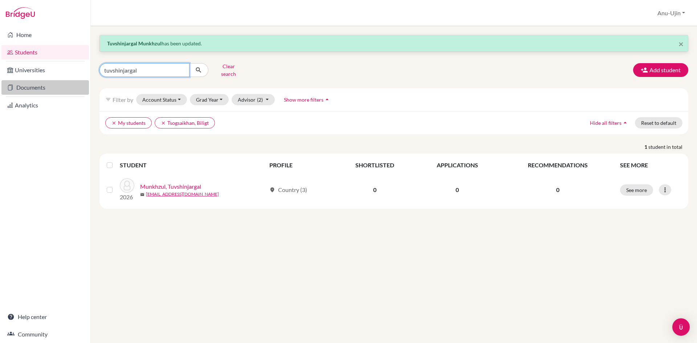
drag, startPoint x: 165, startPoint y: 72, endPoint x: 56, endPoint y: 85, distance: 109.3
click at [56, 85] on div "Home Students Universities Documents Analytics Help center Community Students o…" at bounding box center [348, 171] width 697 height 343
type input "manal-erdene"
click button "submit" at bounding box center [198, 70] width 19 height 14
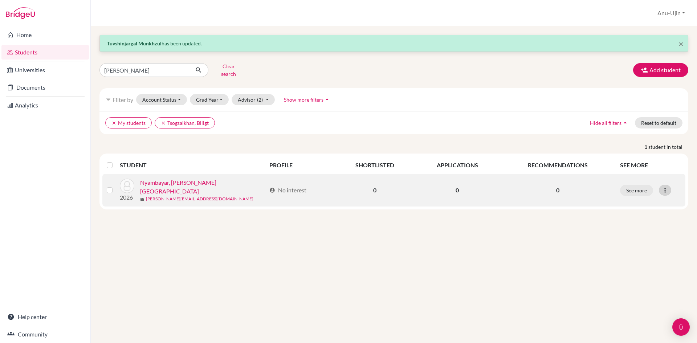
click at [666, 187] on icon at bounding box center [664, 190] width 7 height 7
click at [635, 201] on button "Edit student" at bounding box center [633, 205] width 57 height 12
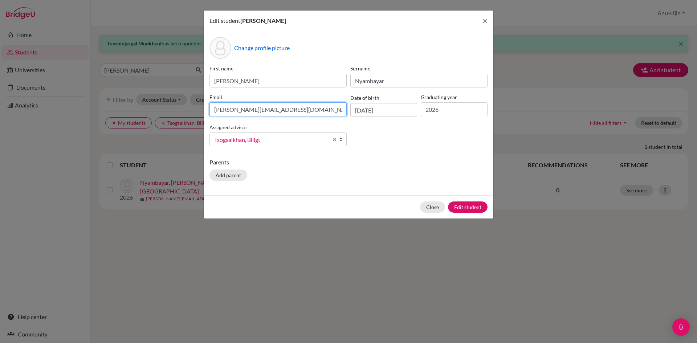
drag, startPoint x: 319, startPoint y: 113, endPoint x: 2, endPoint y: 102, distance: 317.1
click at [2, 102] on div "Edit student Manal-Erdene Nyambayar × Change profile picture First name Manal-E…" at bounding box center [348, 171] width 697 height 343
type input "manalerdene.nyam08@gmail.com"
click at [462, 207] on button "Edit student" at bounding box center [468, 206] width 40 height 11
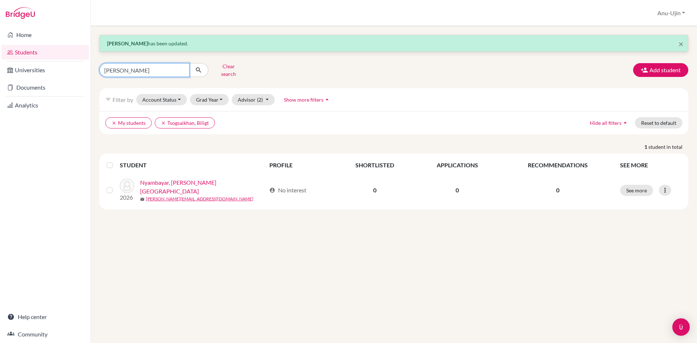
drag, startPoint x: 150, startPoint y: 65, endPoint x: 0, endPoint y: 55, distance: 150.6
click at [0, 55] on div "Home Students Universities Documents Analytics Help center Community Students o…" at bounding box center [348, 171] width 697 height 343
type input "oyungerel"
click button "submit" at bounding box center [198, 70] width 19 height 14
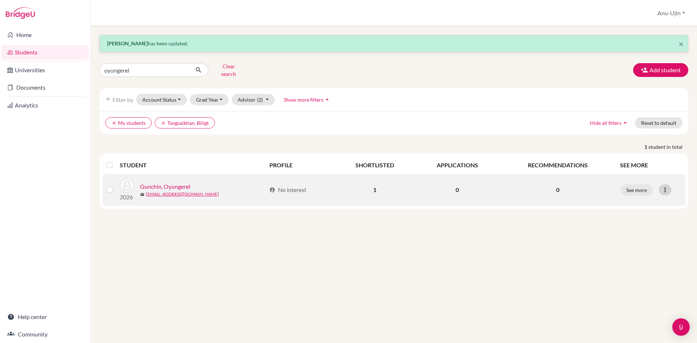
click at [665, 186] on icon at bounding box center [664, 189] width 7 height 7
click at [624, 203] on button "Edit student" at bounding box center [633, 205] width 57 height 12
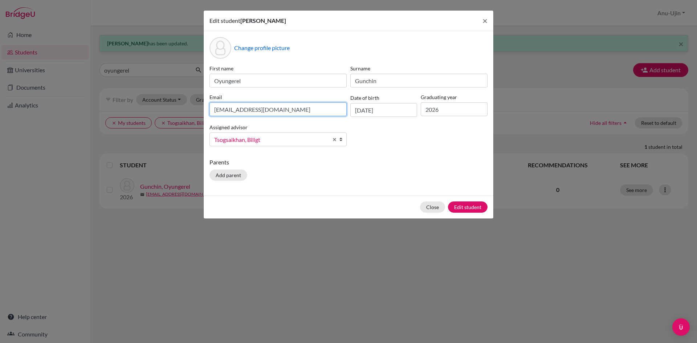
drag, startPoint x: 282, startPoint y: 111, endPoint x: 0, endPoint y: 134, distance: 283.0
click at [0, 134] on div "Edit student Oyungerel Gunchin × Change profile picture First name Oyungerel Su…" at bounding box center [348, 171] width 697 height 343
type input "oyun.g.gun@gmail.com"
click at [473, 209] on button "Edit student" at bounding box center [468, 206] width 40 height 11
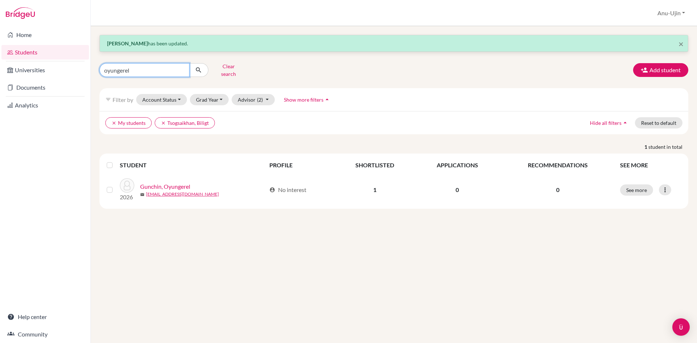
drag, startPoint x: 168, startPoint y: 68, endPoint x: 0, endPoint y: 97, distance: 170.9
click at [0, 97] on div "Home Students Universities Documents Analytics Help center Community Students o…" at bounding box center [348, 171] width 697 height 343
type input "nomin"
click button "submit" at bounding box center [198, 70] width 19 height 14
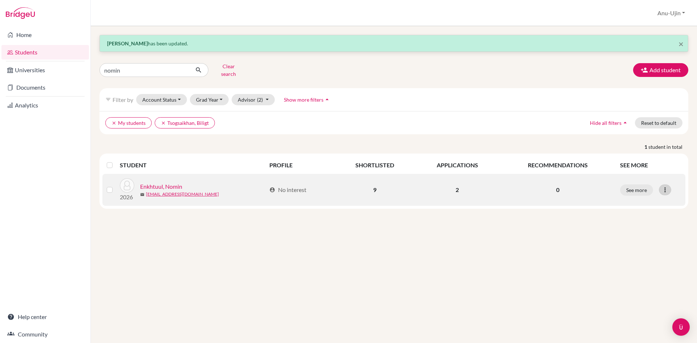
click at [660, 184] on div at bounding box center [665, 189] width 12 height 11
click at [635, 199] on button "Edit student" at bounding box center [633, 205] width 57 height 12
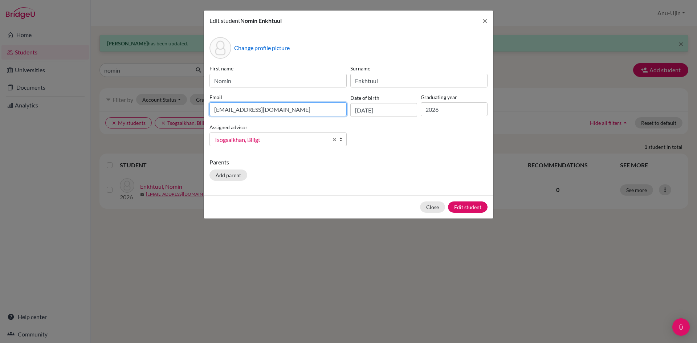
drag, startPoint x: 274, startPoint y: 108, endPoint x: 2, endPoint y: 111, distance: 271.6
click at [0, 114] on div "Edit student Nomin Enkhtuul × Change profile picture First name Nomin Surname E…" at bounding box center [348, 171] width 697 height 343
type input "enkhtuulnominn@gmail.com"
click at [475, 204] on button "Edit student" at bounding box center [468, 206] width 40 height 11
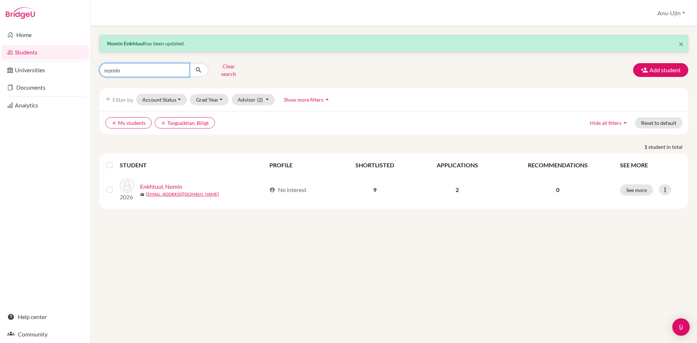
drag, startPoint x: 156, startPoint y: 66, endPoint x: 0, endPoint y: 74, distance: 156.3
click at [0, 74] on div "Home Students Universities Documents Analytics Help center Community Students o…" at bounding box center [348, 171] width 697 height 343
type input "yalguun"
click button "submit" at bounding box center [198, 70] width 19 height 14
drag, startPoint x: 137, startPoint y: 67, endPoint x: 0, endPoint y: 68, distance: 136.5
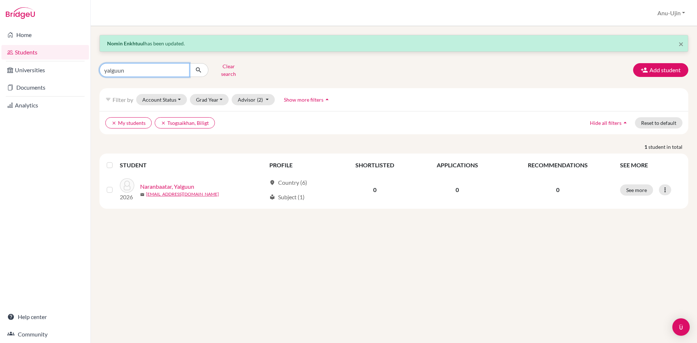
click at [0, 70] on div "Home Students Universities Documents Analytics Help center Community Students o…" at bounding box center [348, 171] width 697 height 343
type input "oyungerel"
click button "submit" at bounding box center [198, 70] width 19 height 14
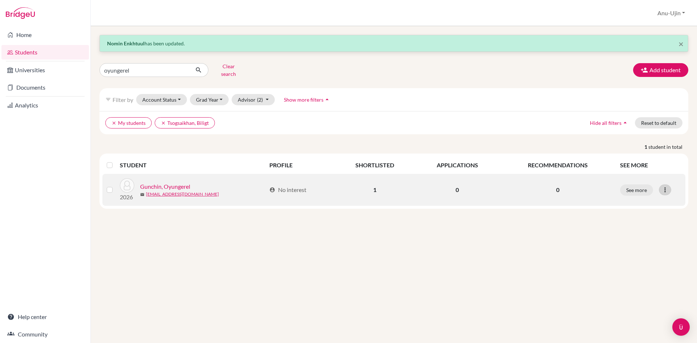
click at [661, 184] on div at bounding box center [665, 189] width 12 height 11
click at [637, 202] on button "Edit student" at bounding box center [633, 205] width 57 height 12
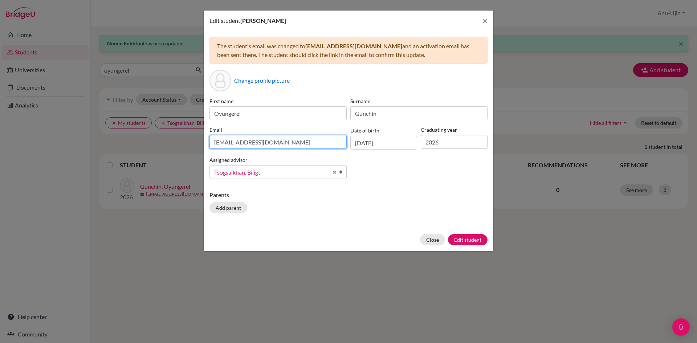
drag, startPoint x: 282, startPoint y: 144, endPoint x: 64, endPoint y: 143, distance: 217.8
click at [64, 143] on div "Edit student Oyungerel Gunchin × The student's email was changed to oyun.g.gun@…" at bounding box center [348, 171] width 697 height 343
type input "oyun.g.gunchin@gmail.com"
click at [464, 243] on button "Edit student" at bounding box center [468, 239] width 40 height 11
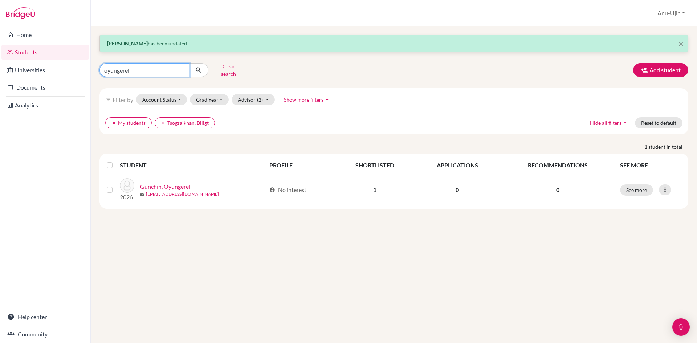
drag, startPoint x: 178, startPoint y: 68, endPoint x: 0, endPoint y: 80, distance: 178.0
click at [0, 80] on div "Home Students Universities Documents Analytics Help center Community Students o…" at bounding box center [348, 171] width 697 height 343
type input "yalguun"
click button "submit" at bounding box center [198, 70] width 19 height 14
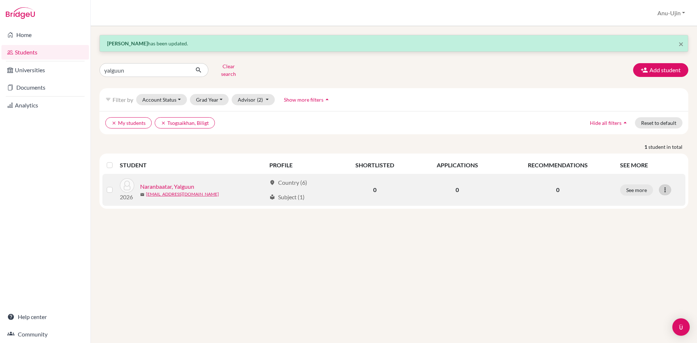
click at [669, 184] on div at bounding box center [665, 189] width 12 height 11
click at [645, 204] on button "Edit student" at bounding box center [633, 205] width 57 height 12
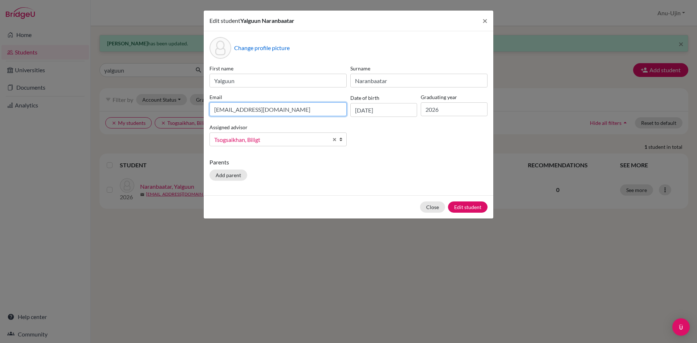
drag, startPoint x: 290, startPoint y: 108, endPoint x: 0, endPoint y: 105, distance: 290.5
click at [0, 105] on div "Edit student Yalguun Naranbaatar × Change profile picture First name Yalguun Su…" at bounding box center [348, 171] width 697 height 343
type input "yalguun.nar@gmail.com"
click at [476, 210] on button "Edit student" at bounding box center [468, 206] width 40 height 11
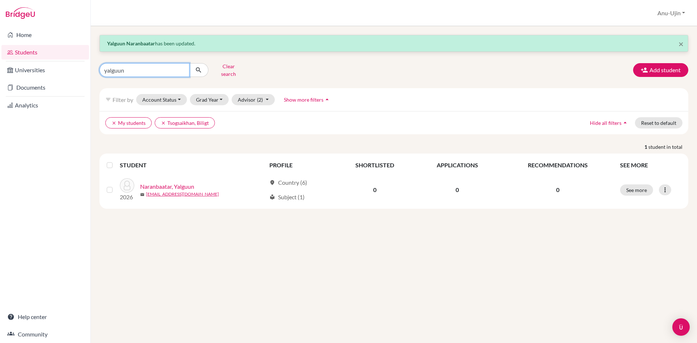
drag, startPoint x: 144, startPoint y: 66, endPoint x: 0, endPoint y: 80, distance: 144.5
click at [0, 80] on div "Home Students Universities Documents Analytics Help center Community Students o…" at bounding box center [348, 171] width 697 height 343
type input "zol"
click button "submit" at bounding box center [198, 70] width 19 height 14
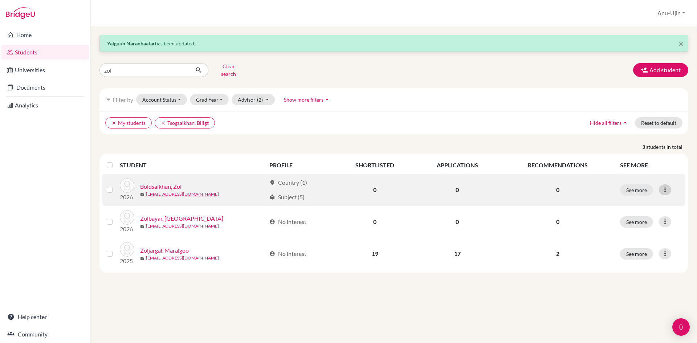
click at [664, 186] on icon at bounding box center [664, 189] width 7 height 7
click at [642, 201] on button "Edit student" at bounding box center [633, 205] width 57 height 12
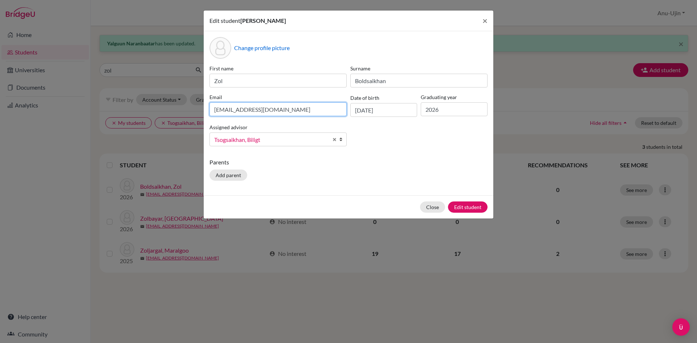
drag, startPoint x: 285, startPoint y: 108, endPoint x: 19, endPoint y: 105, distance: 266.9
click at [19, 105] on div "Edit student Zol Boldsaikhan × Change profile picture First name Zol Surname Bo…" at bounding box center [348, 171] width 697 height 343
click button "Edit student" at bounding box center [468, 206] width 40 height 11
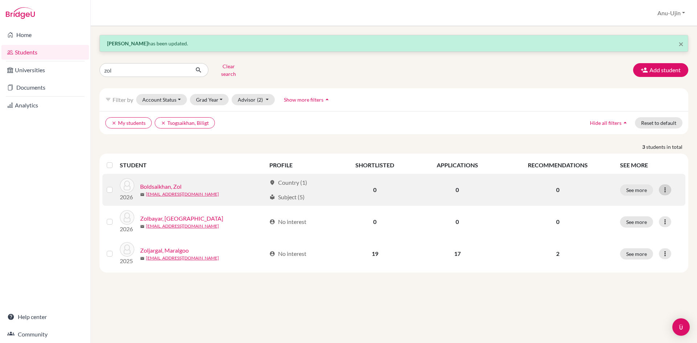
click at [667, 186] on icon at bounding box center [664, 189] width 7 height 7
click at [622, 200] on button "Edit student" at bounding box center [633, 205] width 57 height 12
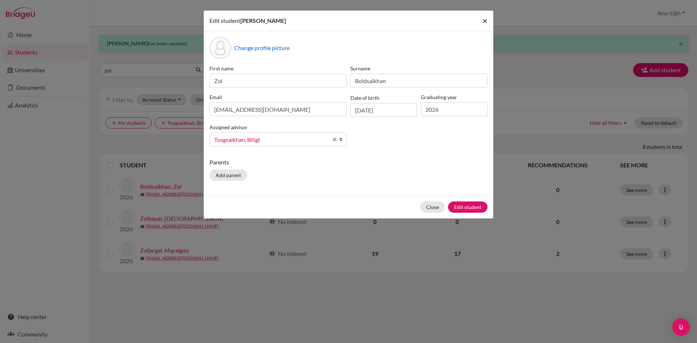
click at [483, 21] on span "×" at bounding box center [484, 20] width 5 height 11
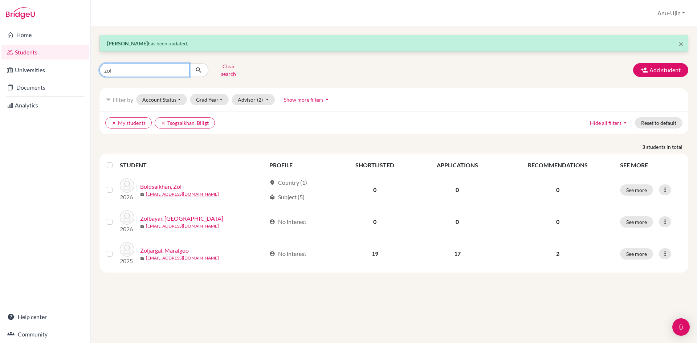
drag, startPoint x: 105, startPoint y: 72, endPoint x: 0, endPoint y: 86, distance: 105.5
click at [0, 86] on div "Home Students Universities Documents Analytics Help center Community Students o…" at bounding box center [348, 171] width 697 height 343
type input "namuundelger"
click button "submit" at bounding box center [198, 70] width 19 height 14
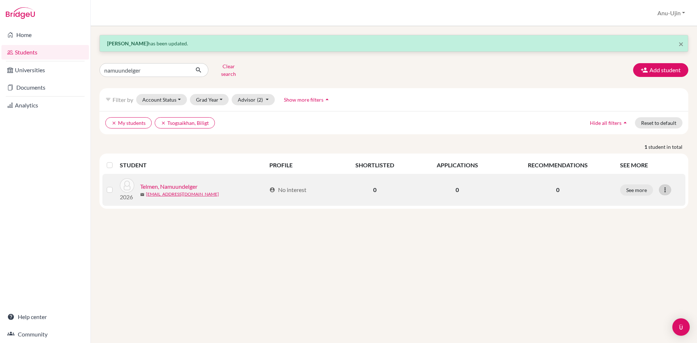
click at [663, 187] on icon at bounding box center [664, 189] width 7 height 7
click at [626, 199] on button "Edit student" at bounding box center [633, 205] width 57 height 12
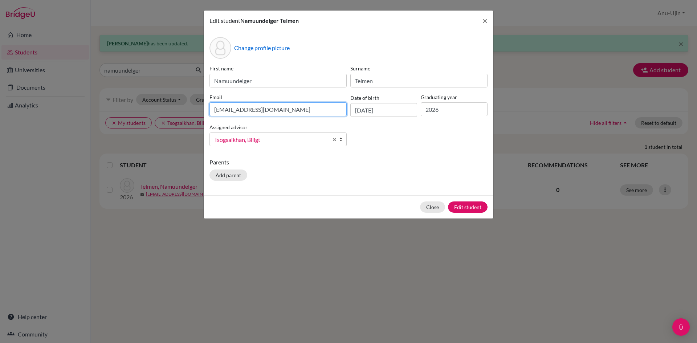
drag, startPoint x: 99, startPoint y: 104, endPoint x: 0, endPoint y: 106, distance: 99.1
click at [0, 106] on div "Edit student Namuundelger Telmen × Change profile picture First name Namuundelg…" at bounding box center [348, 171] width 697 height 343
type input "t.namuundelger@gmail.com"
click at [467, 210] on button "Edit student" at bounding box center [468, 206] width 40 height 11
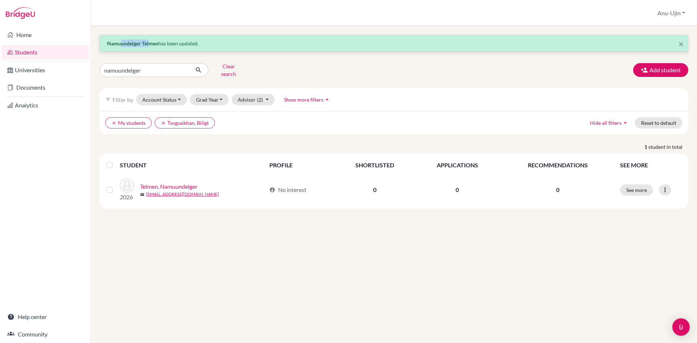
drag, startPoint x: 121, startPoint y: 45, endPoint x: 177, endPoint y: 57, distance: 57.6
click at [152, 42] on strong "Namuundelger Telmen" at bounding box center [132, 43] width 51 height 6
click at [165, 41] on p "Namuundelger Telmen has been updated." at bounding box center [394, 44] width 574 height 8
drag, startPoint x: 146, startPoint y: 64, endPoint x: 1, endPoint y: 70, distance: 145.3
click at [5, 73] on div "Home Students Universities Documents Analytics Help center Community Students o…" at bounding box center [348, 171] width 697 height 343
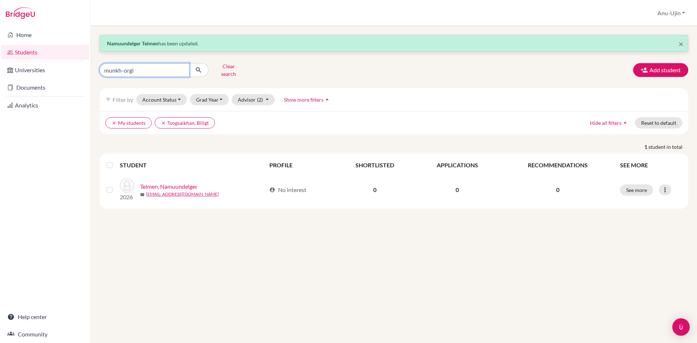
type input "munkh-orgil"
click button "submit" at bounding box center [198, 70] width 19 height 14
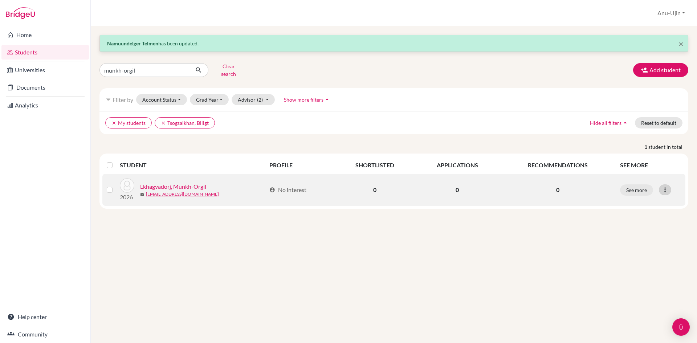
click at [664, 186] on icon at bounding box center [664, 189] width 7 height 7
click at [635, 202] on button "Edit student" at bounding box center [633, 205] width 57 height 12
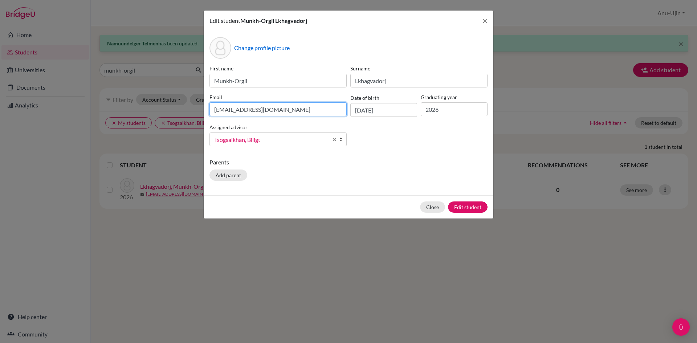
drag, startPoint x: 303, startPoint y: 114, endPoint x: 17, endPoint y: 113, distance: 286.1
click at [17, 113] on div "Edit student Munkh-Orgil Lkhagvadorj × Change profile picture First name Munkh-…" at bounding box center [348, 171] width 697 height 343
type input "[EMAIL_ADDRESS][DOMAIN_NAME]"
click at [467, 207] on button "Edit student" at bounding box center [468, 206] width 40 height 11
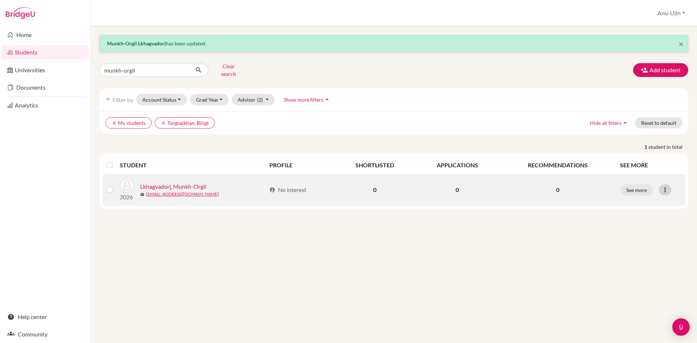
click at [669, 184] on div at bounding box center [665, 189] width 12 height 11
click at [655, 199] on button "Edit student" at bounding box center [633, 205] width 57 height 12
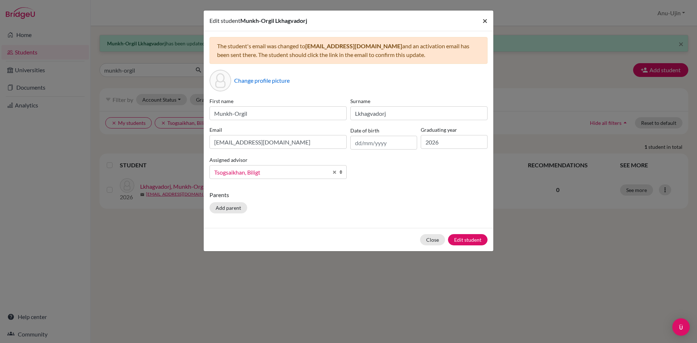
click at [485, 27] on button "×" at bounding box center [485, 21] width 17 height 20
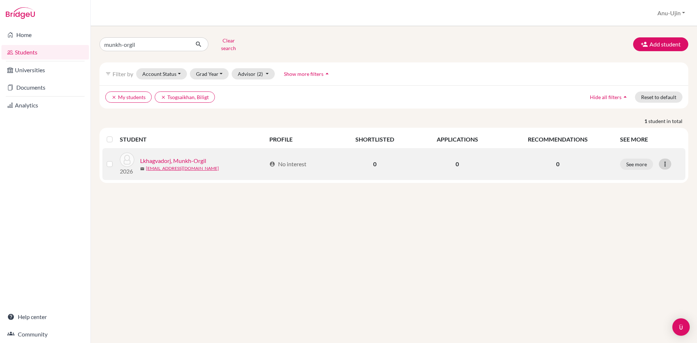
click at [665, 161] on icon at bounding box center [664, 163] width 7 height 7
click at [645, 176] on button "Edit student" at bounding box center [633, 180] width 57 height 12
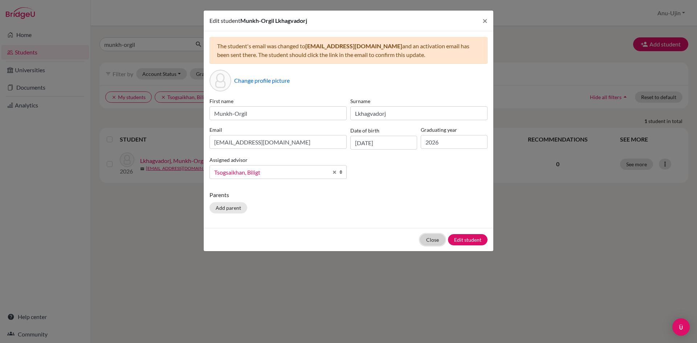
click at [432, 238] on button "Close" at bounding box center [432, 239] width 25 height 11
